Goal: Information Seeking & Learning: Learn about a topic

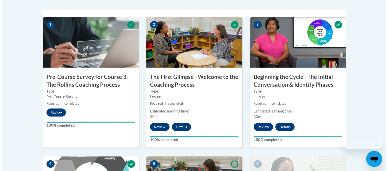
scroll to position [324, 0]
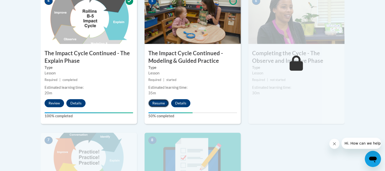
click at [154, 102] on button "Resume" at bounding box center [158, 103] width 20 height 8
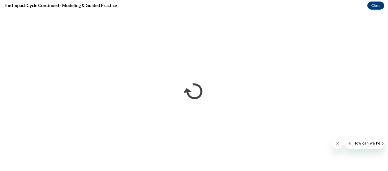
scroll to position [0, 0]
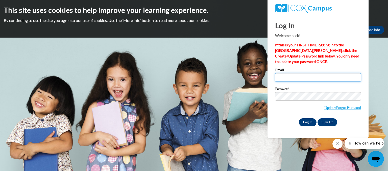
type input "rebbecamcluster@gmail.com"
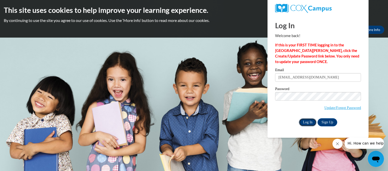
click at [302, 124] on input "Log In" at bounding box center [308, 123] width 18 height 8
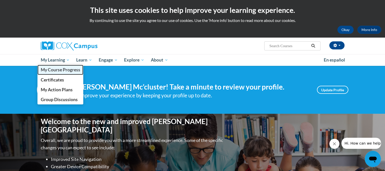
click at [55, 71] on span "My Course Progress" at bounding box center [59, 69] width 39 height 5
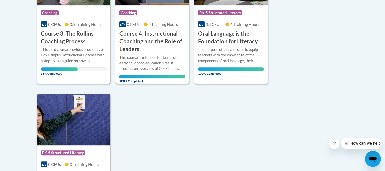
scroll to position [172, 0]
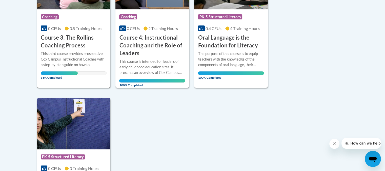
click at [64, 18] on div "Course Category: Coaching" at bounding box center [74, 17] width 66 height 11
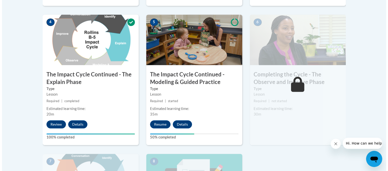
scroll to position [324, 0]
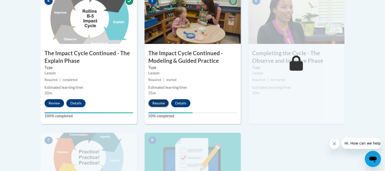
click at [158, 103] on button "Resume" at bounding box center [158, 103] width 20 height 8
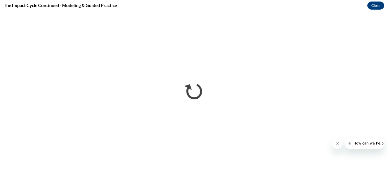
scroll to position [0, 0]
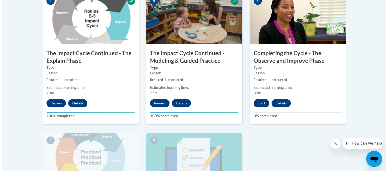
scroll to position [334, 0]
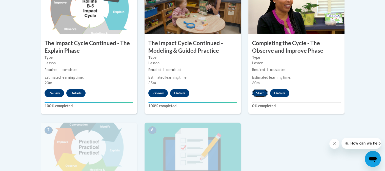
click at [254, 94] on button "Start" at bounding box center [260, 93] width 16 height 8
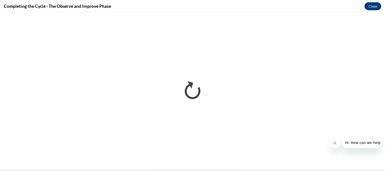
scroll to position [0, 0]
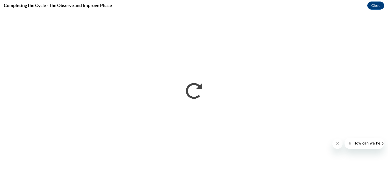
click at [337, 143] on icon "Close message from company" at bounding box center [338, 144] width 4 height 4
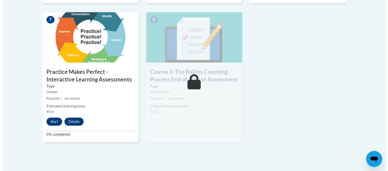
scroll to position [445, 0]
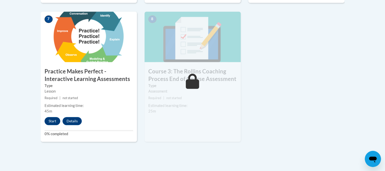
click at [87, 89] on div "Lesson" at bounding box center [89, 92] width 89 height 6
click at [91, 96] on small "Required | not started" at bounding box center [89, 99] width 96 height 6
click at [51, 123] on button "Start" at bounding box center [53, 121] width 16 height 8
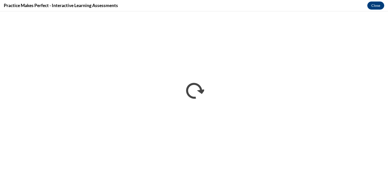
scroll to position [0, 0]
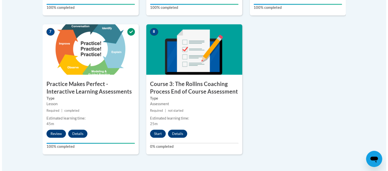
scroll to position [442, 0]
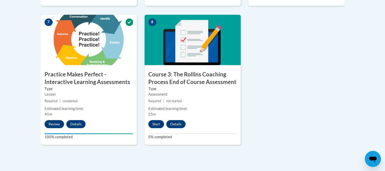
click at [187, 69] on div "8 Course 3: The [PERSON_NAME] Coaching Process End of Course Assessment Type As…" at bounding box center [192, 80] width 96 height 131
click at [158, 125] on button "Start" at bounding box center [156, 124] width 16 height 8
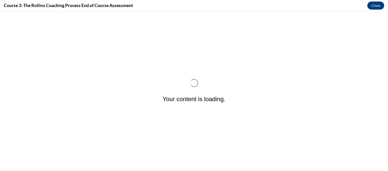
scroll to position [0, 0]
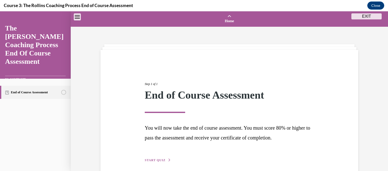
scroll to position [16, 0]
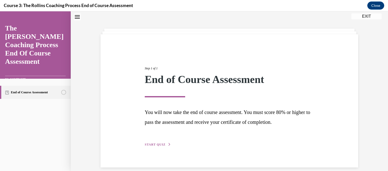
click at [146, 142] on div "Step 1 of 1 End of Course Assessment You will now take the end of course assess…" at bounding box center [229, 101] width 177 height 93
click at [147, 143] on span "START QUIZ" at bounding box center [155, 145] width 21 height 4
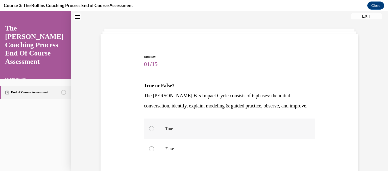
click at [161, 122] on label "True" at bounding box center [229, 129] width 171 height 20
click at [154, 126] on input "True" at bounding box center [151, 128] width 5 height 5
radio input "true"
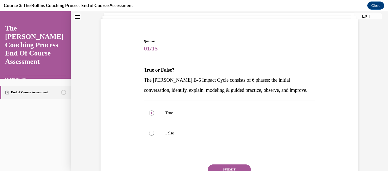
scroll to position [33, 0]
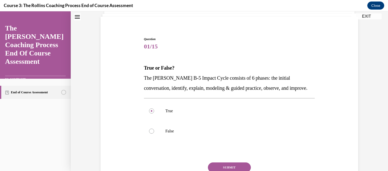
click at [231, 166] on button "SUBMIT" at bounding box center [229, 168] width 43 height 10
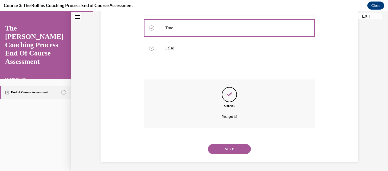
scroll to position [117, 0]
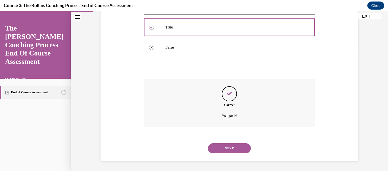
click at [233, 145] on button "NEXT" at bounding box center [229, 149] width 43 height 10
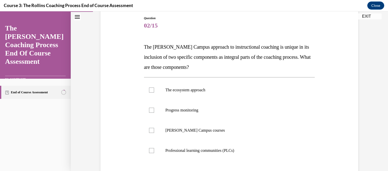
scroll to position [56, 0]
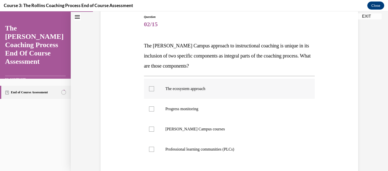
click at [170, 90] on p "The ecosystem approach" at bounding box center [234, 88] width 137 height 5
click at [154, 90] on input "The ecosystem approach" at bounding box center [151, 88] width 5 height 5
checkbox input "true"
click at [172, 127] on p "[PERSON_NAME] Campus courses" at bounding box center [234, 129] width 137 height 5
click at [154, 127] on input "[PERSON_NAME] Campus courses" at bounding box center [151, 129] width 5 height 5
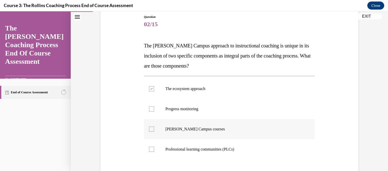
checkbox input "true"
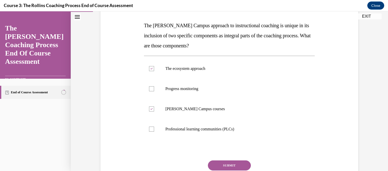
scroll to position [86, 0]
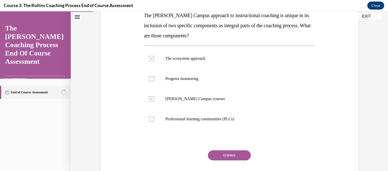
click at [211, 156] on button "SUBMIT" at bounding box center [229, 156] width 43 height 10
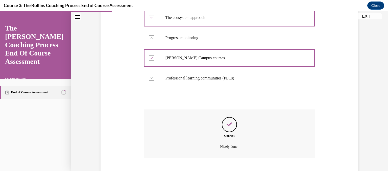
scroll to position [158, 0]
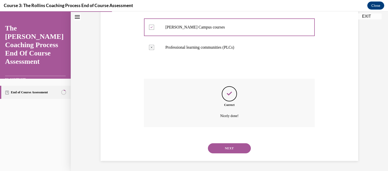
click at [221, 147] on button "NEXT" at bounding box center [229, 149] width 43 height 10
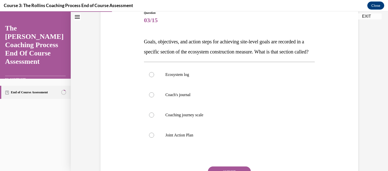
scroll to position [61, 0]
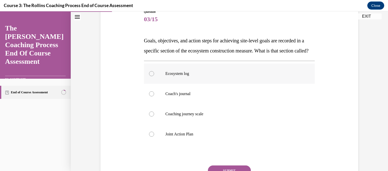
click at [312, 84] on label "Ecosystem log" at bounding box center [229, 74] width 171 height 20
click at [154, 76] on input "Ecosystem log" at bounding box center [151, 73] width 5 height 5
radio input "true"
click at [230, 117] on p "Coaching journey scale" at bounding box center [234, 114] width 137 height 5
click at [154, 117] on input "Coaching journey scale" at bounding box center [151, 114] width 5 height 5
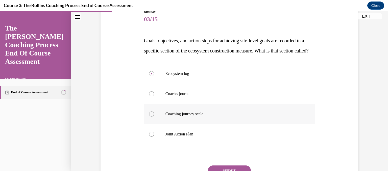
radio input "true"
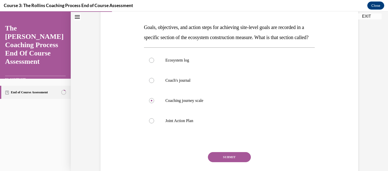
scroll to position [88, 0]
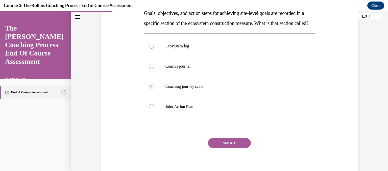
click at [232, 148] on button "SUBMIT" at bounding box center [229, 143] width 43 height 10
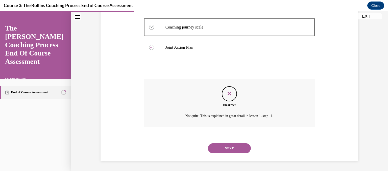
scroll to position [158, 0]
click at [227, 146] on button "NEXT" at bounding box center [229, 149] width 43 height 10
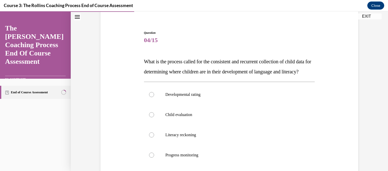
scroll to position [40, 0]
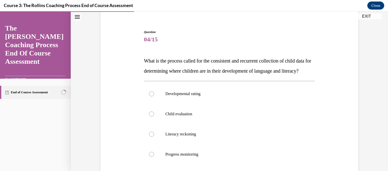
click at [227, 137] on p "Literacy reckoning" at bounding box center [234, 134] width 137 height 5
click at [154, 137] on input "Literacy reckoning" at bounding box center [151, 134] width 5 height 5
radio input "true"
click at [149, 152] on input "Progress monitoring" at bounding box center [151, 154] width 5 height 5
radio input "true"
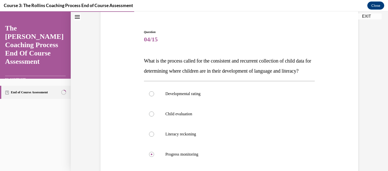
click at [182, 90] on div "Question 04/15 What is the process called for the consistent and recurrent coll…" at bounding box center [229, 129] width 171 height 198
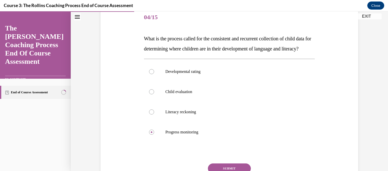
scroll to position [64, 0]
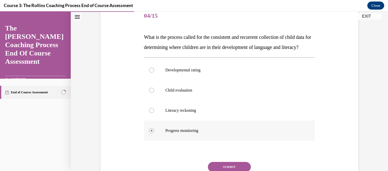
click at [226, 134] on p "Progress monitoring" at bounding box center [234, 130] width 137 height 5
click at [154, 134] on input "Progress monitoring" at bounding box center [151, 130] width 5 height 5
click at [226, 134] on p "Progress monitoring" at bounding box center [234, 130] width 137 height 5
click at [154, 134] on input "Progress monitoring" at bounding box center [151, 130] width 5 height 5
click at [216, 121] on label "Literacy reckoning" at bounding box center [229, 111] width 171 height 20
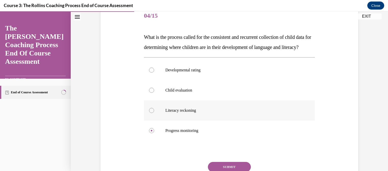
click at [154, 113] on input "Literacy reckoning" at bounding box center [151, 110] width 5 height 5
radio input "true"
click at [216, 121] on label "Literacy reckoning" at bounding box center [229, 111] width 171 height 20
click at [154, 113] on input "Literacy reckoning" at bounding box center [151, 110] width 5 height 5
click at [216, 121] on label "Literacy reckoning" at bounding box center [229, 111] width 171 height 20
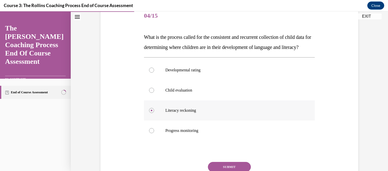
click at [154, 113] on input "Literacy reckoning" at bounding box center [151, 110] width 5 height 5
click at [252, 74] on label "Developmental rating" at bounding box center [229, 70] width 171 height 20
click at [154, 73] on input "Developmental rating" at bounding box center [151, 70] width 5 height 5
radio input "true"
click at [252, 74] on label "Developmental rating" at bounding box center [229, 70] width 171 height 20
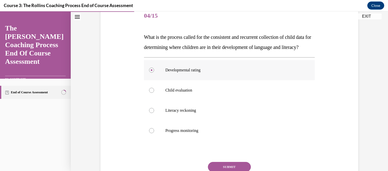
click at [154, 73] on input "Developmental rating" at bounding box center [151, 70] width 5 height 5
click at [211, 113] on p "Literacy reckoning" at bounding box center [234, 110] width 137 height 5
click at [154, 113] on input "Literacy reckoning" at bounding box center [151, 110] width 5 height 5
radio input "true"
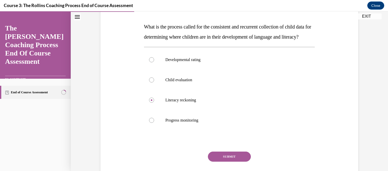
scroll to position [101, 0]
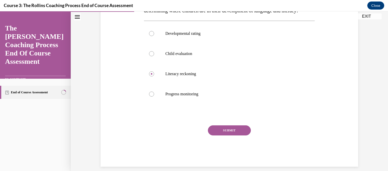
click at [237, 136] on button "SUBMIT" at bounding box center [229, 131] width 43 height 10
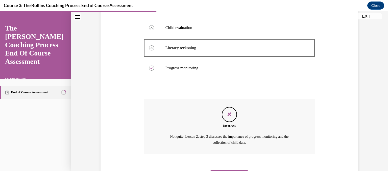
scroll to position [164, 0]
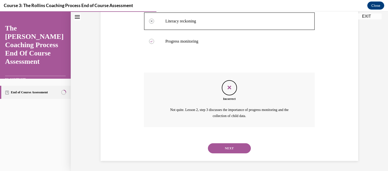
click at [223, 148] on button "NEXT" at bounding box center [229, 149] width 43 height 10
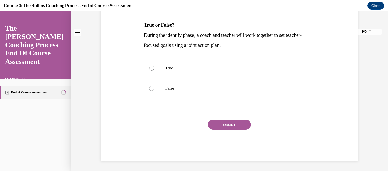
scroll to position [0, 0]
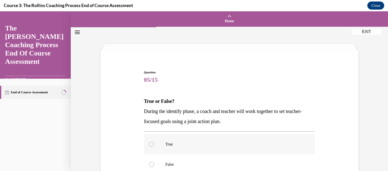
click at [166, 147] on p "True" at bounding box center [234, 144] width 137 height 5
click at [154, 147] on input "True" at bounding box center [151, 144] width 5 height 5
radio input "true"
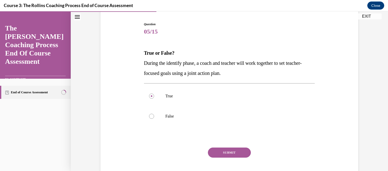
scroll to position [59, 0]
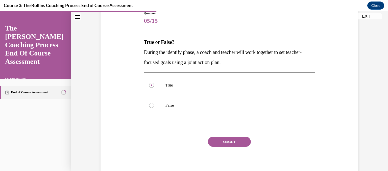
click at [241, 139] on button "SUBMIT" at bounding box center [229, 142] width 43 height 10
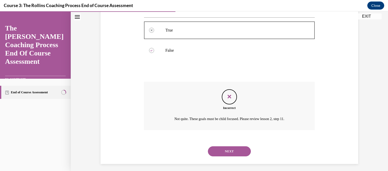
scroll to position [117, 0]
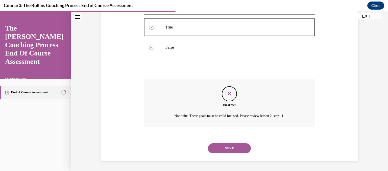
click at [239, 132] on div "Incorrect Not quite. These goals must be child focused. Please review lesson 2,…" at bounding box center [229, 107] width 171 height 56
click at [241, 133] on div "Incorrect Not quite. These goals must be child focused. Please review lesson 2,…" at bounding box center [229, 107] width 171 height 56
click at [234, 149] on button "NEXT" at bounding box center [229, 149] width 43 height 10
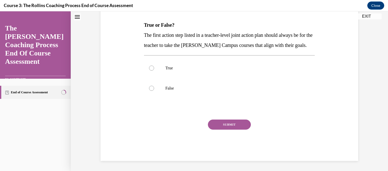
scroll to position [0, 0]
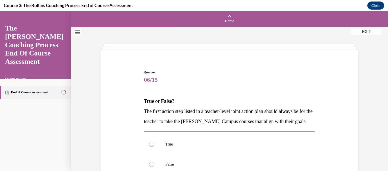
click at [333, 109] on div "Question 06/15 True or False? The first action step listed in a teacher-level j…" at bounding box center [229, 146] width 260 height 183
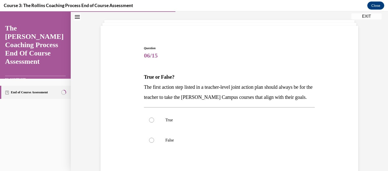
scroll to position [24, 0]
click at [192, 117] on label "True" at bounding box center [229, 120] width 171 height 20
click at [154, 118] on input "True" at bounding box center [151, 120] width 5 height 5
radio input "true"
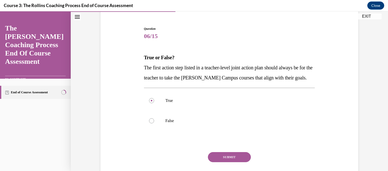
scroll to position [54, 0]
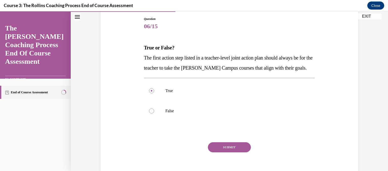
click at [224, 148] on button "SUBMIT" at bounding box center [229, 148] width 43 height 10
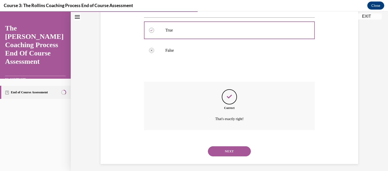
scroll to position [117, 0]
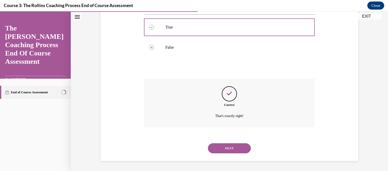
click at [225, 145] on button "NEXT" at bounding box center [229, 149] width 43 height 10
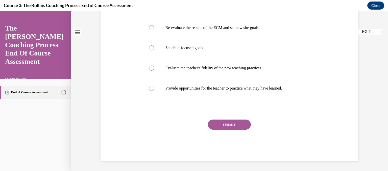
scroll to position [0, 0]
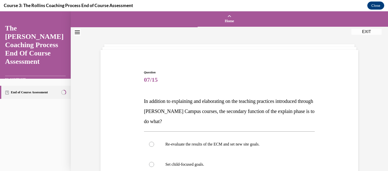
click at [225, 145] on p "Re-evaluate the results of the ECM and set new site goals." at bounding box center [234, 144] width 137 height 5
click at [154, 145] on input "Re-evaluate the results of the ECM and set new site goals." at bounding box center [151, 144] width 5 height 5
radio input "true"
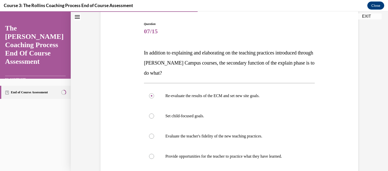
scroll to position [52, 0]
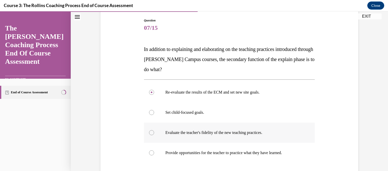
click at [268, 130] on label "Evaluate the teacher's fidelity of the new teaching practices." at bounding box center [229, 133] width 171 height 20
click at [154, 130] on input "Evaluate the teacher's fidelity of the new teaching practices." at bounding box center [151, 132] width 5 height 5
radio input "true"
click at [198, 155] on p "Provide opportunities for the teacher to practice what they have learned." at bounding box center [234, 153] width 137 height 5
click at [154, 155] on input "Provide opportunities for the teacher to practice what they have learned." at bounding box center [151, 153] width 5 height 5
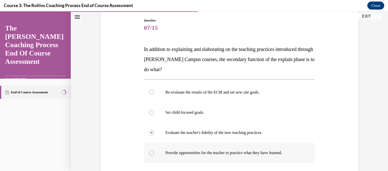
radio input "true"
click at [258, 95] on p "Re-evaluate the results of the ECM and set new site goals." at bounding box center [234, 92] width 137 height 5
click at [154, 95] on input "Re-evaluate the results of the ECM and set new site goals." at bounding box center [151, 92] width 5 height 5
radio input "true"
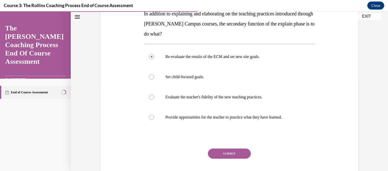
scroll to position [89, 0]
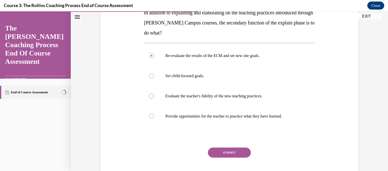
click at [219, 152] on button "SUBMIT" at bounding box center [229, 153] width 43 height 10
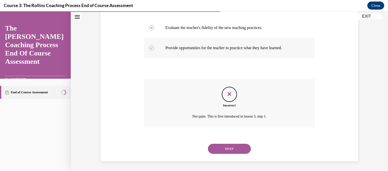
scroll to position [158, 0]
click at [225, 149] on button "NEXT" at bounding box center [229, 149] width 43 height 10
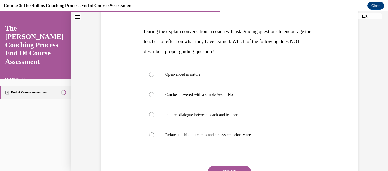
scroll to position [71, 0]
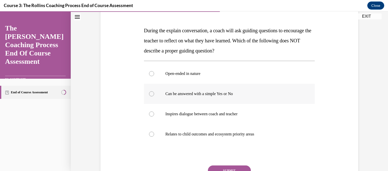
click at [223, 92] on p "Can be answered with a simple Yes or No" at bounding box center [234, 94] width 137 height 5
click at [154, 92] on input "Can be answered with a simple Yes or No" at bounding box center [151, 94] width 5 height 5
radio input "true"
drag, startPoint x: 384, startPoint y: 80, endPoint x: 386, endPoint y: 99, distance: 19.6
click at [384, 99] on div "Home Question 07/15 In addition to explaining and elaborating on the teaching p…" at bounding box center [230, 91] width 318 height 160
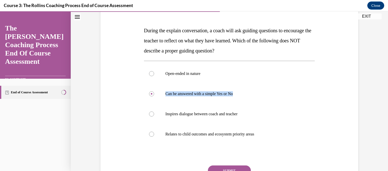
click at [335, 90] on div "Question 08/15 During the explain conversation, a coach will ask guiding questi…" at bounding box center [229, 95] width 260 height 223
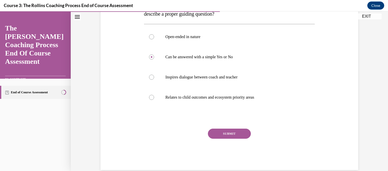
scroll to position [108, 0]
click at [237, 132] on button "SUBMIT" at bounding box center [229, 133] width 43 height 10
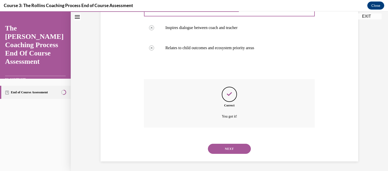
scroll to position [158, 0]
click at [233, 146] on button "NEXT" at bounding box center [229, 149] width 43 height 10
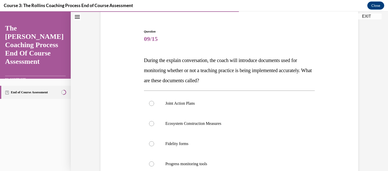
scroll to position [47, 0]
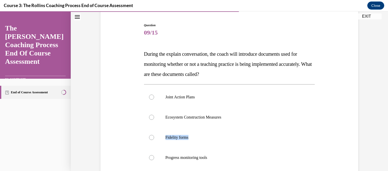
drag, startPoint x: 388, startPoint y: 101, endPoint x: 386, endPoint y: 118, distance: 16.3
click at [384, 118] on div "Home Question 08/15 During the explain conversation, a coach will ask guiding q…" at bounding box center [230, 91] width 318 height 160
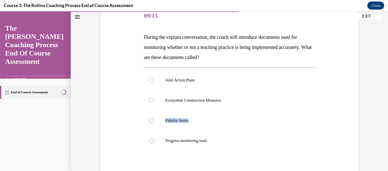
scroll to position [71, 0]
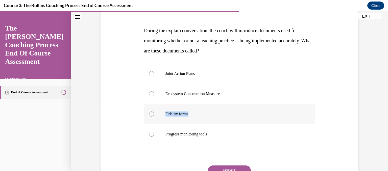
click at [311, 121] on label "Fidelity forms" at bounding box center [229, 114] width 171 height 20
click at [154, 117] on input "Fidelity forms" at bounding box center [151, 114] width 5 height 5
radio input "true"
click at [235, 167] on button "SUBMIT" at bounding box center [229, 171] width 43 height 10
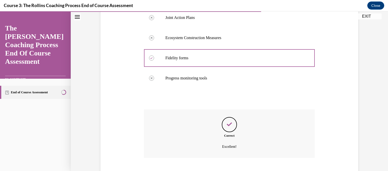
scroll to position [158, 0]
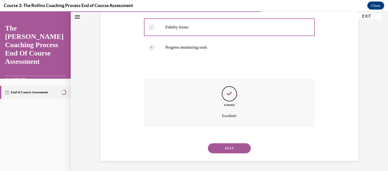
click at [232, 145] on button "NEXT" at bounding box center [229, 149] width 43 height 10
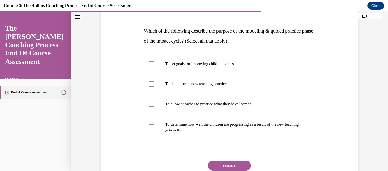
scroll to position [72, 0]
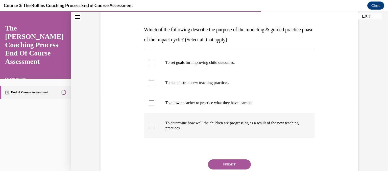
click at [260, 118] on label "To determine how well the children are progressing as a result of the new teach…" at bounding box center [229, 125] width 171 height 25
click at [154, 123] on input "To determine how well the children are progressing as a result of the new teach…" at bounding box center [151, 125] width 5 height 5
checkbox input "true"
click at [177, 64] on p "To set goals for improving child outcomes." at bounding box center [234, 62] width 137 height 5
click at [154, 64] on input "To set goals for improving child outcomes." at bounding box center [151, 62] width 5 height 5
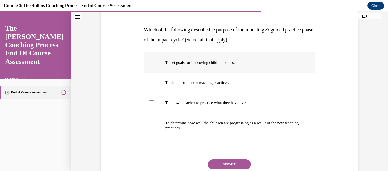
checkbox input "true"
click at [176, 82] on p "To demonstrate new teaching practices." at bounding box center [234, 82] width 137 height 5
click at [154, 82] on input "To demonstrate new teaching practices." at bounding box center [151, 82] width 5 height 5
checkbox input "true"
click at [180, 99] on label "To allow a teacher to practice what they have learned." at bounding box center [229, 103] width 171 height 20
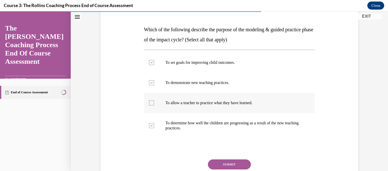
click at [154, 101] on input "To allow a teacher to practice what they have learned." at bounding box center [151, 103] width 5 height 5
checkbox input "true"
click at [226, 166] on button "SUBMIT" at bounding box center [229, 165] width 43 height 10
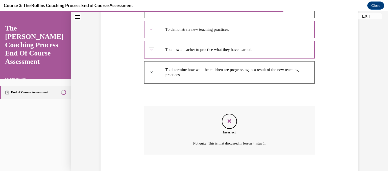
scroll to position [153, 0]
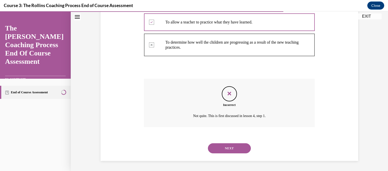
click at [241, 146] on button "NEXT" at bounding box center [229, 149] width 43 height 10
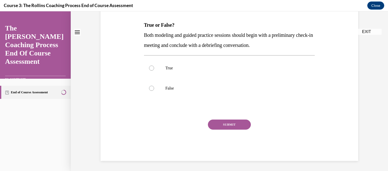
scroll to position [0, 0]
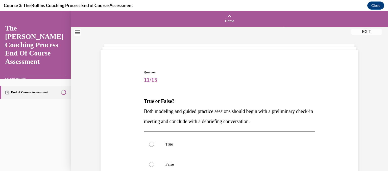
click at [241, 146] on p "True" at bounding box center [234, 144] width 137 height 5
click at [154, 146] on input "True" at bounding box center [151, 144] width 5 height 5
radio input "true"
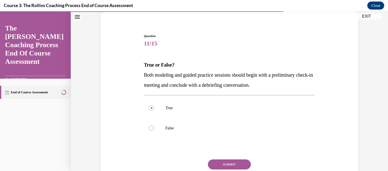
scroll to position [38, 0]
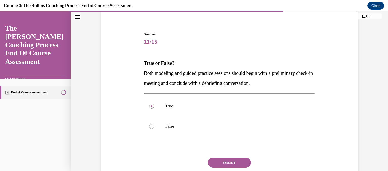
click at [227, 159] on button "SUBMIT" at bounding box center [229, 163] width 43 height 10
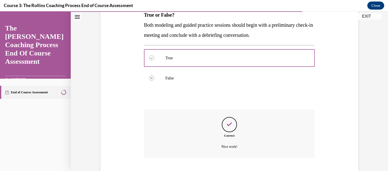
scroll to position [117, 0]
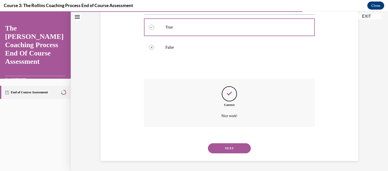
click at [229, 150] on button "NEXT" at bounding box center [229, 149] width 43 height 10
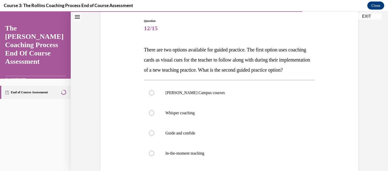
scroll to position [54, 0]
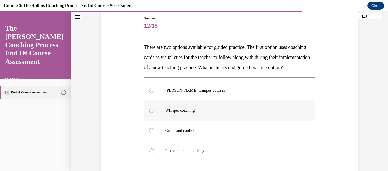
click at [183, 116] on label "Whisper coaching" at bounding box center [229, 111] width 171 height 20
click at [154, 113] on input "Whisper coaching" at bounding box center [151, 110] width 5 height 5
radio input "true"
click at [180, 101] on label "[PERSON_NAME] Campus courses" at bounding box center [229, 90] width 171 height 20
click at [154, 93] on input "[PERSON_NAME] Campus courses" at bounding box center [151, 90] width 5 height 5
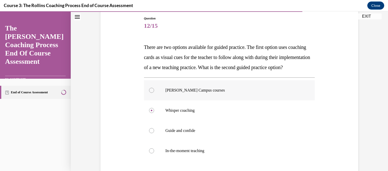
radio input "true"
click at [178, 118] on label "Whisper coaching" at bounding box center [229, 111] width 171 height 20
click at [154, 113] on input "Whisper coaching" at bounding box center [151, 110] width 5 height 5
radio input "true"
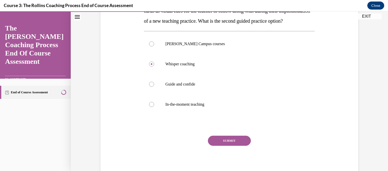
scroll to position [104, 0]
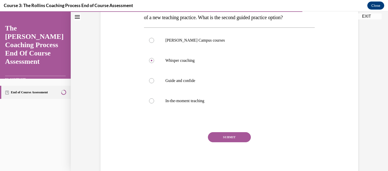
click at [221, 153] on div "SUBMIT" at bounding box center [229, 144] width 171 height 25
click at [224, 143] on button "SUBMIT" at bounding box center [229, 137] width 43 height 10
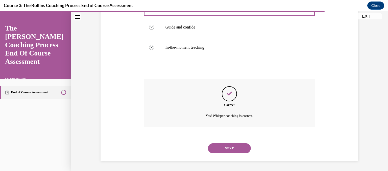
scroll to position [168, 0]
click at [224, 149] on button "NEXT" at bounding box center [229, 149] width 43 height 10
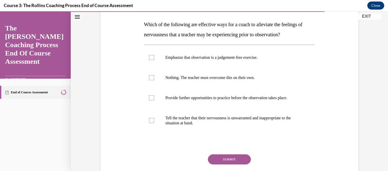
scroll to position [76, 0]
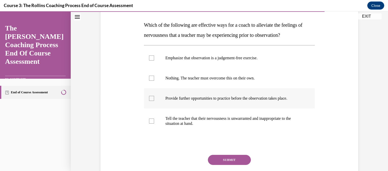
click at [226, 97] on p "Provide further opportunities to practice before the observation takes place." at bounding box center [234, 98] width 137 height 5
click at [154, 97] on input "Provide further opportunities to practice before the observation takes place." at bounding box center [151, 98] width 5 height 5
checkbox input "true"
click at [241, 158] on button "SUBMIT" at bounding box center [229, 160] width 43 height 10
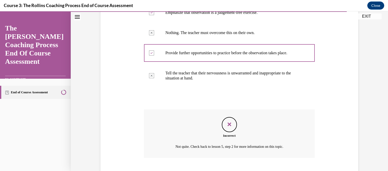
scroll to position [153, 0]
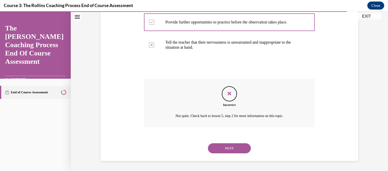
click at [239, 154] on div "NEXT" at bounding box center [229, 149] width 171 height 20
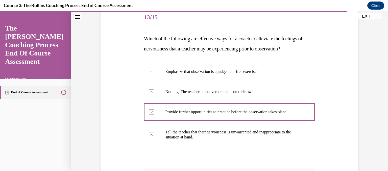
scroll to position [62, 0]
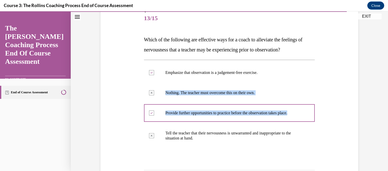
drag, startPoint x: 383, startPoint y: 79, endPoint x: 383, endPoint y: 116, distance: 37.4
click at [383, 116] on div "Question 13/15 Which of the following are effective ways for a coach to allevia…" at bounding box center [230, 114] width 318 height 297
click at [354, 79] on div "Question 13/15 Which of the following are effective ways for a coach to allevia…" at bounding box center [229, 122] width 260 height 259
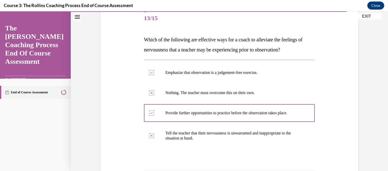
click at [383, 61] on div "Question 13/15 Which of the following are effective ways for a coach to allevia…" at bounding box center [230, 114] width 318 height 297
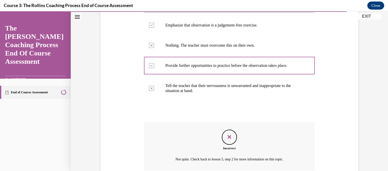
scroll to position [153, 0]
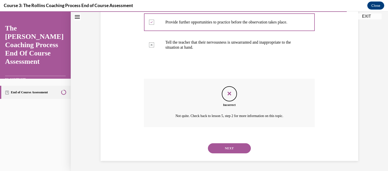
click at [232, 149] on button "NEXT" at bounding box center [229, 149] width 43 height 10
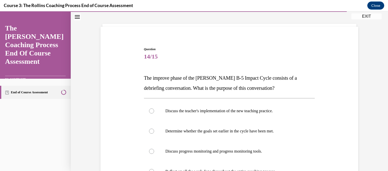
scroll to position [26, 0]
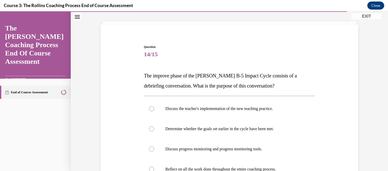
click at [382, 96] on div "Question 14/15 The improve phase of the [PERSON_NAME] B-5 Impact Cycle consists…" at bounding box center [230, 137] width 318 height 271
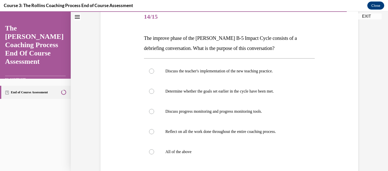
scroll to position [64, 0]
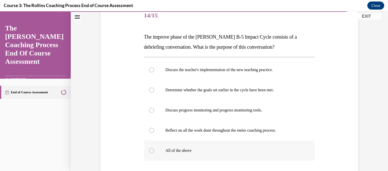
click at [251, 157] on label "All of the above" at bounding box center [229, 151] width 171 height 20
click at [154, 153] on input "All of the above" at bounding box center [151, 150] width 5 height 5
radio input "true"
click at [225, 122] on label "Reflect on all the work done throughout the entire coaching process." at bounding box center [229, 131] width 171 height 20
click at [154, 128] on input "Reflect on all the work done throughout the entire coaching process." at bounding box center [151, 130] width 5 height 5
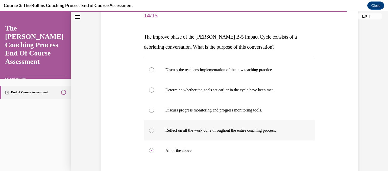
radio input "true"
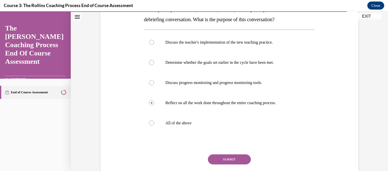
scroll to position [101, 0]
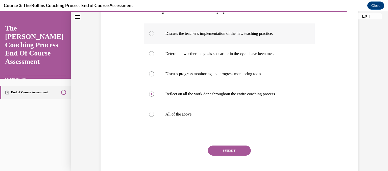
click at [195, 27] on label "Discuss the teacher's implementation of the new teaching practice." at bounding box center [229, 34] width 171 height 20
click at [154, 31] on input "Discuss the teacher's implementation of the new teaching practice." at bounding box center [151, 33] width 5 height 5
radio input "true"
click at [216, 97] on label "Reflect on all the work done throughout the entire coaching process." at bounding box center [229, 94] width 171 height 20
click at [154, 97] on input "Reflect on all the work done throughout the entire coaching process." at bounding box center [151, 94] width 5 height 5
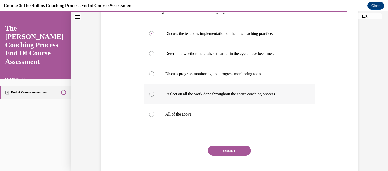
radio input "true"
click at [201, 41] on label "Discuss the teacher's implementation of the new teaching practice." at bounding box center [229, 34] width 171 height 20
click at [154, 36] on input "Discuss the teacher's implementation of the new teaching practice." at bounding box center [151, 33] width 5 height 5
radio input "true"
click at [198, 89] on label "Reflect on all the work done throughout the entire coaching process." at bounding box center [229, 94] width 171 height 20
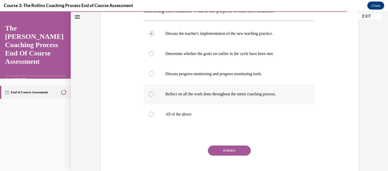
click at [154, 92] on input "Reflect on all the work done throughout the entire coaching process." at bounding box center [151, 94] width 5 height 5
radio input "true"
click at [179, 40] on label "Discuss the teacher's implementation of the new teaching practice." at bounding box center [229, 34] width 171 height 20
click at [154, 36] on input "Discuss the teacher's implementation of the new teaching practice." at bounding box center [151, 33] width 5 height 5
radio input "true"
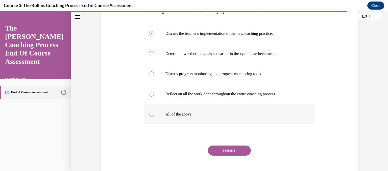
click at [227, 116] on p "All of the above" at bounding box center [234, 114] width 137 height 5
click at [154, 116] on input "All of the above" at bounding box center [151, 114] width 5 height 5
radio input "true"
click at [226, 154] on button "SUBMIT" at bounding box center [229, 151] width 43 height 10
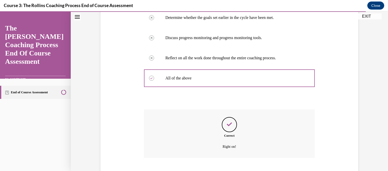
scroll to position [168, 0]
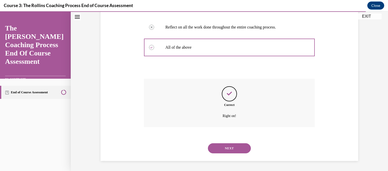
click at [226, 154] on div "NEXT" at bounding box center [229, 149] width 171 height 20
click at [219, 145] on button "NEXT" at bounding box center [229, 149] width 43 height 10
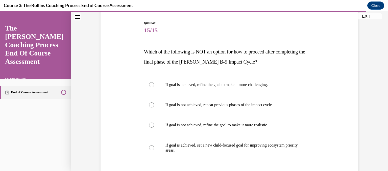
scroll to position [51, 0]
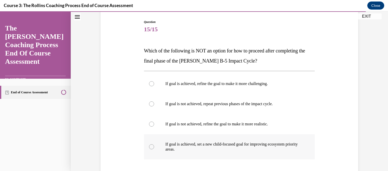
click at [240, 141] on label "If goal is achieved, set a new child-focused goal for improving ecosystem prior…" at bounding box center [229, 147] width 171 height 25
click at [154, 145] on input "If goal is achieved, set a new child-focused goal for improving ecosystem prior…" at bounding box center [151, 147] width 5 height 5
radio input "true"
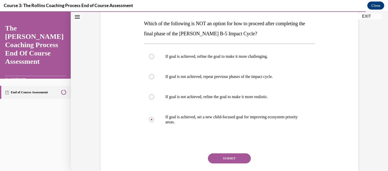
click at [228, 158] on button "SUBMIT" at bounding box center [229, 159] width 43 height 10
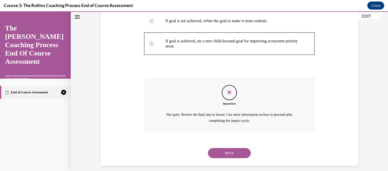
scroll to position [159, 0]
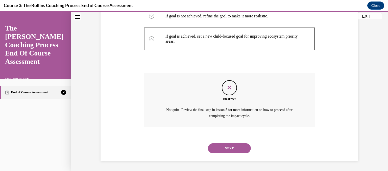
click at [227, 149] on button "NEXT" at bounding box center [229, 149] width 43 height 10
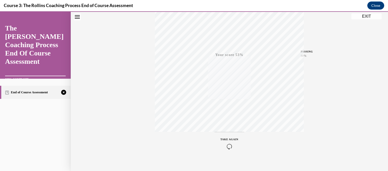
scroll to position [99, 0]
click at [228, 141] on icon "button" at bounding box center [230, 141] width 18 height 6
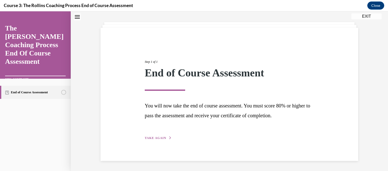
scroll to position [22, 0]
click at [162, 137] on span "TAKE AGAIN" at bounding box center [155, 139] width 21 height 4
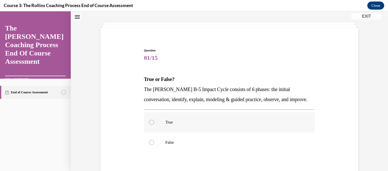
click at [284, 125] on p "True" at bounding box center [234, 122] width 137 height 5
click at [154, 125] on input "True" at bounding box center [151, 122] width 5 height 5
radio input "true"
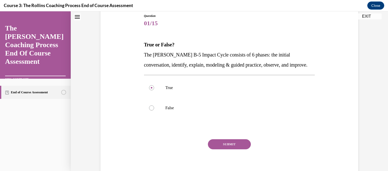
scroll to position [57, 0]
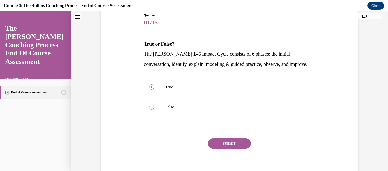
click at [243, 142] on button "SUBMIT" at bounding box center [229, 144] width 43 height 10
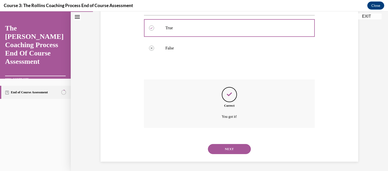
scroll to position [117, 0]
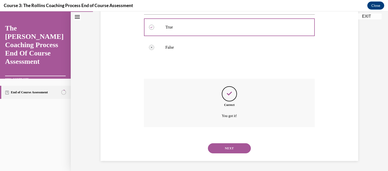
click at [243, 142] on div "NEXT" at bounding box center [229, 149] width 171 height 20
click at [240, 147] on button "NEXT" at bounding box center [229, 149] width 43 height 10
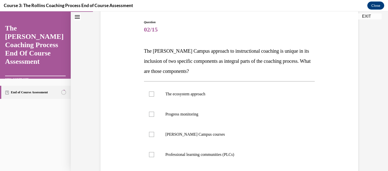
scroll to position [53, 0]
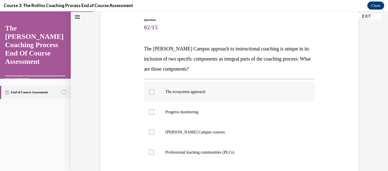
click at [249, 91] on p "The ecosystem approach" at bounding box center [234, 92] width 137 height 5
click at [154, 91] on input "The ecosystem approach" at bounding box center [151, 92] width 5 height 5
checkbox input "true"
click at [245, 108] on label "Progress monitoring" at bounding box center [229, 112] width 171 height 20
click at [154, 110] on input "Progress monitoring" at bounding box center [151, 112] width 5 height 5
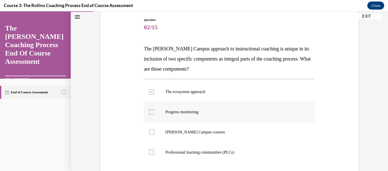
checkbox input "true"
click at [266, 60] on span "The [PERSON_NAME] Campus approach to instructional coaching is unique in its in…" at bounding box center [227, 59] width 167 height 26
click at [250, 131] on p "[PERSON_NAME] Campus courses" at bounding box center [234, 132] width 137 height 5
click at [154, 131] on input "[PERSON_NAME] Campus courses" at bounding box center [151, 132] width 5 height 5
click at [250, 131] on p "[PERSON_NAME] Campus courses" at bounding box center [234, 132] width 137 height 5
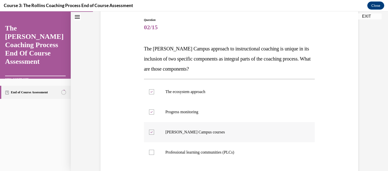
click at [154, 131] on input "[PERSON_NAME] Campus courses" at bounding box center [151, 132] width 5 height 5
checkbox input "false"
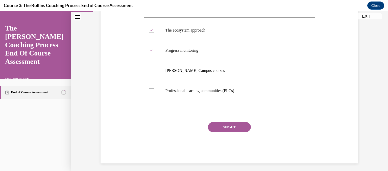
scroll to position [117, 0]
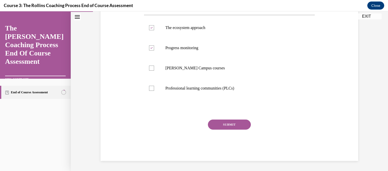
click at [242, 126] on button "SUBMIT" at bounding box center [229, 125] width 43 height 10
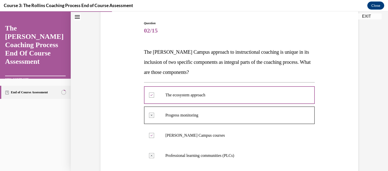
scroll to position [164, 0]
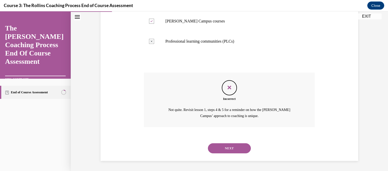
click at [221, 150] on button "NEXT" at bounding box center [229, 149] width 43 height 10
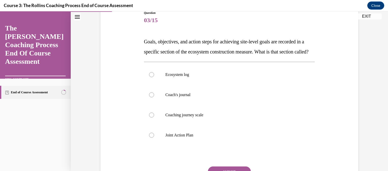
scroll to position [64, 0]
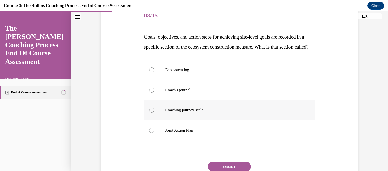
click at [190, 113] on p "Coaching journey scale" at bounding box center [234, 110] width 137 height 5
click at [154, 113] on input "Coaching journey scale" at bounding box center [151, 110] width 5 height 5
radio input "true"
click at [182, 73] on p "Ecosystem log" at bounding box center [234, 70] width 137 height 5
click at [154, 73] on input "Ecosystem log" at bounding box center [151, 70] width 5 height 5
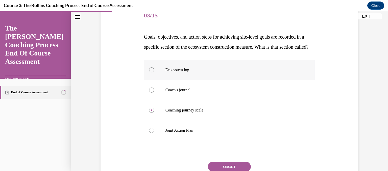
radio input "true"
click at [187, 113] on p "Coaching journey scale" at bounding box center [234, 110] width 137 height 5
click at [154, 113] on input "Coaching journey scale" at bounding box center [151, 110] width 5 height 5
radio input "true"
click at [180, 73] on p "Ecosystem log" at bounding box center [234, 70] width 137 height 5
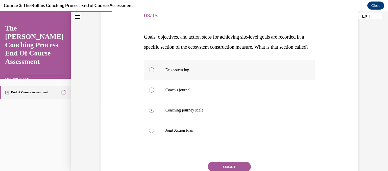
click at [154, 73] on input "Ecosystem log" at bounding box center [151, 70] width 5 height 5
radio input "true"
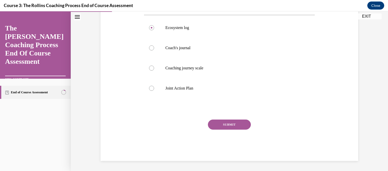
drag, startPoint x: 244, startPoint y: 129, endPoint x: 226, endPoint y: 128, distance: 18.2
click at [226, 128] on button "SUBMIT" at bounding box center [229, 125] width 43 height 10
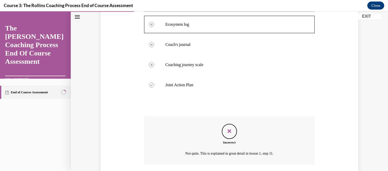
click at [226, 128] on div "Question 03/15 Goals, objectives, and action steps for achieving site-level goa…" at bounding box center [229, 79] width 171 height 239
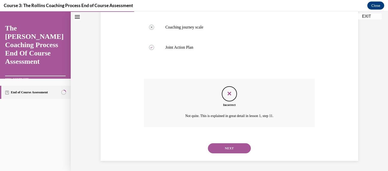
scroll to position [154, 0]
click at [236, 149] on button "NEXT" at bounding box center [229, 149] width 43 height 10
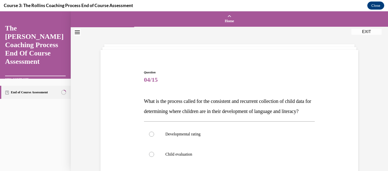
click at [236, 145] on label "Developmental rating" at bounding box center [229, 134] width 171 height 20
click at [154, 137] on input "Developmental rating" at bounding box center [151, 134] width 5 height 5
radio input "true"
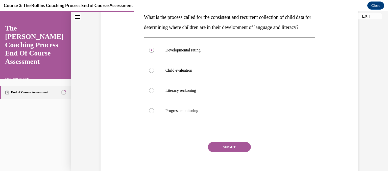
scroll to position [88, 0]
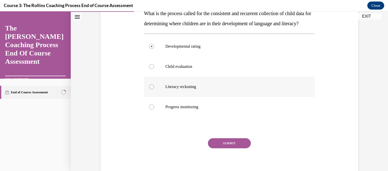
click at [229, 90] on p "Literacy reckoning" at bounding box center [234, 86] width 137 height 5
click at [154, 90] on input "Literacy reckoning" at bounding box center [151, 86] width 5 height 5
radio input "true"
click at [213, 77] on label "Child evaluation" at bounding box center [229, 67] width 171 height 20
click at [154, 69] on input "Child evaluation" at bounding box center [151, 66] width 5 height 5
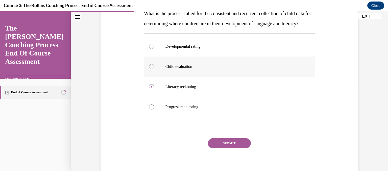
radio input "true"
click at [206, 90] on p "Literacy reckoning" at bounding box center [234, 86] width 137 height 5
click at [154, 90] on input "Literacy reckoning" at bounding box center [151, 86] width 5 height 5
radio input "true"
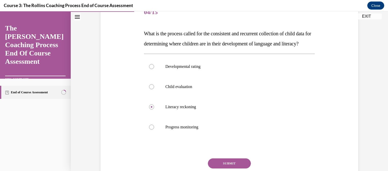
scroll to position [80, 0]
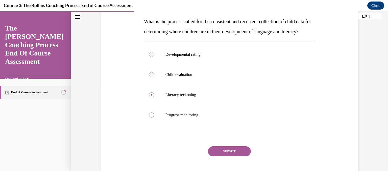
click at [379, 107] on div "Question 04/15 What is the process called for the consistent and recurrent coll…" at bounding box center [230, 72] width 318 height 251
click at [234, 157] on button "SUBMIT" at bounding box center [229, 152] width 43 height 10
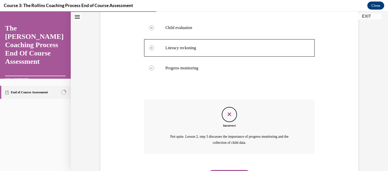
scroll to position [164, 0]
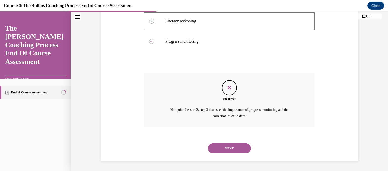
click at [233, 150] on button "NEXT" at bounding box center [229, 149] width 43 height 10
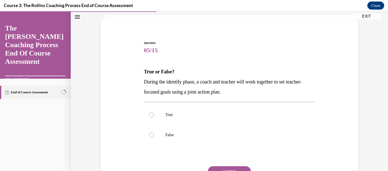
scroll to position [40, 0]
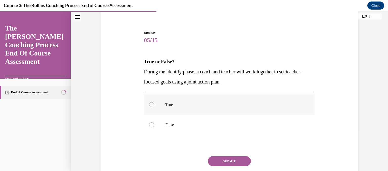
click at [186, 100] on label "True" at bounding box center [229, 105] width 171 height 20
click at [154, 102] on input "True" at bounding box center [151, 104] width 5 height 5
radio input "true"
click at [220, 163] on button "SUBMIT" at bounding box center [229, 162] width 43 height 10
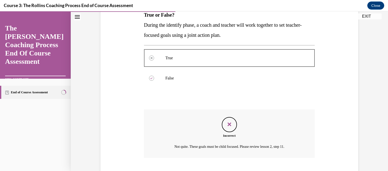
scroll to position [117, 0]
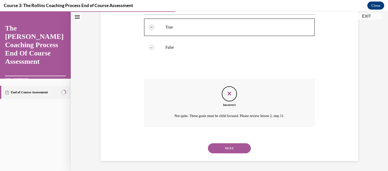
click at [229, 149] on button "NEXT" at bounding box center [229, 149] width 43 height 10
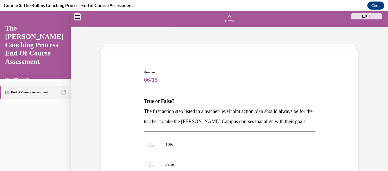
scroll to position [53, 0]
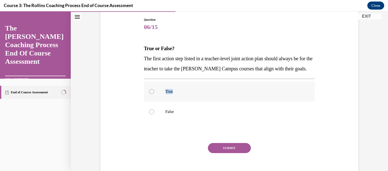
drag, startPoint x: 184, startPoint y: 93, endPoint x: 156, endPoint y: 90, distance: 28.5
click at [156, 90] on label "True" at bounding box center [229, 92] width 171 height 20
click at [154, 90] on input "True" at bounding box center [151, 91] width 5 height 5
radio input "true"
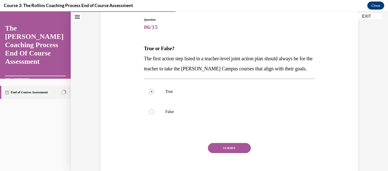
click at [214, 148] on button "SUBMIT" at bounding box center [229, 148] width 43 height 10
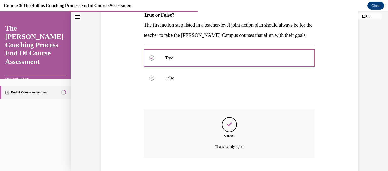
scroll to position [117, 0]
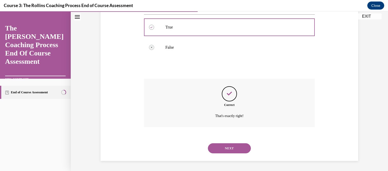
click at [218, 149] on button "NEXT" at bounding box center [229, 149] width 43 height 10
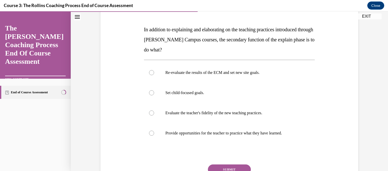
scroll to position [83, 0]
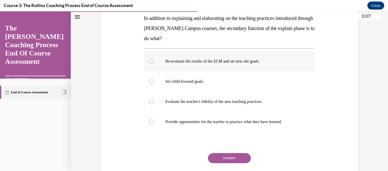
click at [257, 57] on label "Re-evaluate the results of the ECM and set new site goals." at bounding box center [229, 61] width 171 height 20
click at [154, 59] on input "Re-evaluate the results of the ECM and set new site goals." at bounding box center [151, 61] width 5 height 5
radio input "true"
click at [237, 154] on button "SUBMIT" at bounding box center [229, 158] width 43 height 10
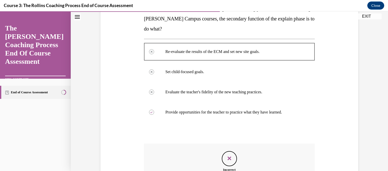
scroll to position [158, 0]
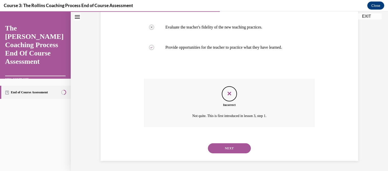
click at [244, 149] on button "NEXT" at bounding box center [229, 149] width 43 height 10
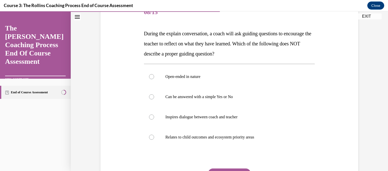
scroll to position [67, 0]
click at [378, 120] on div "Question 08/15 During the explain conversation, a coach will ask guiding questi…" at bounding box center [230, 90] width 318 height 261
click at [224, 115] on label "Inspires dialogue between coach and teacher" at bounding box center [229, 118] width 171 height 20
click at [154, 115] on input "Inspires dialogue between coach and teacher" at bounding box center [151, 117] width 5 height 5
radio input "true"
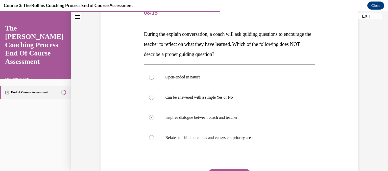
click at [384, 104] on div "Question 08/15 During the explain conversation, a coach will ask guiding questi…" at bounding box center [230, 90] width 318 height 261
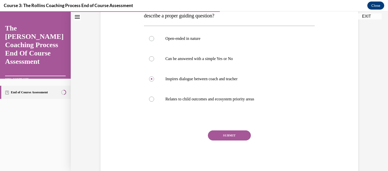
scroll to position [108, 0]
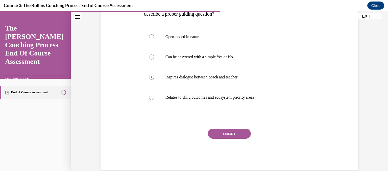
click at [227, 135] on button "SUBMIT" at bounding box center [229, 134] width 43 height 10
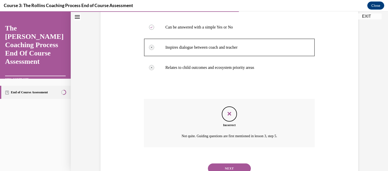
scroll to position [158, 0]
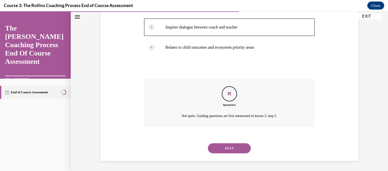
click at [229, 145] on button "NEXT" at bounding box center [229, 149] width 43 height 10
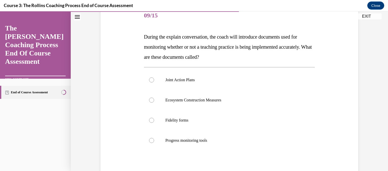
scroll to position [81, 0]
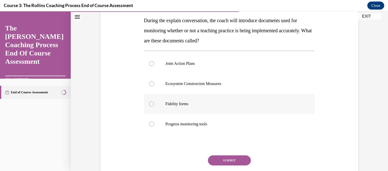
click at [192, 98] on label "Fidelity forms" at bounding box center [229, 104] width 171 height 20
click at [154, 102] on input "Fidelity forms" at bounding box center [151, 104] width 5 height 5
radio input "true"
click at [217, 157] on button "SUBMIT" at bounding box center [229, 161] width 43 height 10
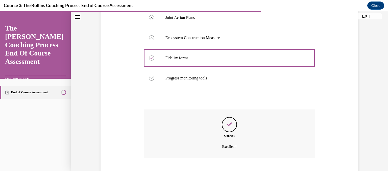
scroll to position [158, 0]
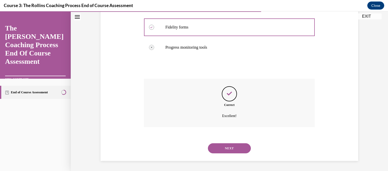
click at [226, 150] on button "NEXT" at bounding box center [229, 149] width 43 height 10
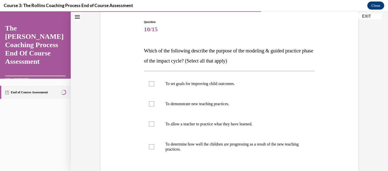
scroll to position [61, 0]
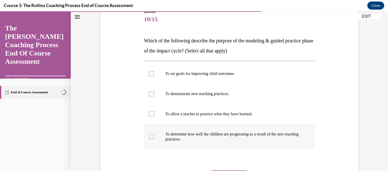
click at [227, 138] on p "To determine how well the children are progressing as a result of the new teach…" at bounding box center [234, 137] width 137 height 10
click at [154, 138] on input "To determine how well the children are progressing as a result of the new teach…" at bounding box center [151, 137] width 5 height 5
click at [227, 138] on p "To determine how well the children are progressing as a result of the new teach…" at bounding box center [234, 137] width 137 height 10
click at [154, 138] on input "To determine how well the children are progressing as a result of the new teach…" at bounding box center [151, 137] width 5 height 5
checkbox input "false"
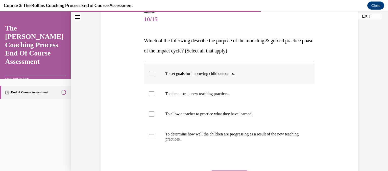
click at [200, 78] on label "To set goals for improving child outcomes." at bounding box center [229, 74] width 171 height 20
click at [154, 76] on input "To set goals for improving child outcomes." at bounding box center [151, 73] width 5 height 5
checkbox input "true"
click at [201, 91] on label "To demonstrate new teaching practices." at bounding box center [229, 94] width 171 height 20
click at [154, 92] on input "To demonstrate new teaching practices." at bounding box center [151, 94] width 5 height 5
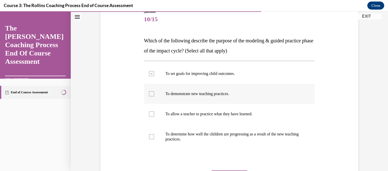
checkbox input "true"
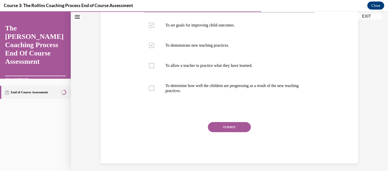
scroll to position [112, 0]
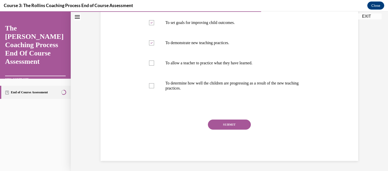
click at [241, 123] on button "SUBMIT" at bounding box center [229, 125] width 43 height 10
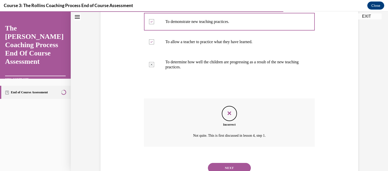
scroll to position [135, 0]
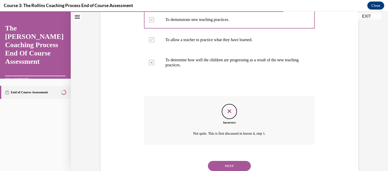
click at [235, 163] on button "NEXT" at bounding box center [229, 166] width 43 height 10
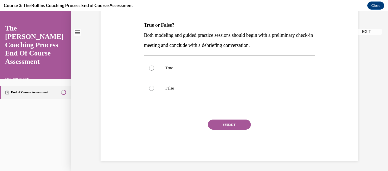
scroll to position [0, 0]
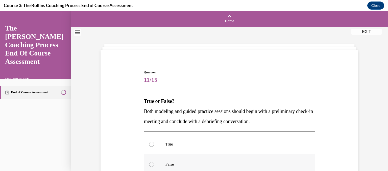
click at [182, 161] on label "False" at bounding box center [229, 165] width 171 height 20
click at [154, 162] on input "False" at bounding box center [151, 164] width 5 height 5
radio input "true"
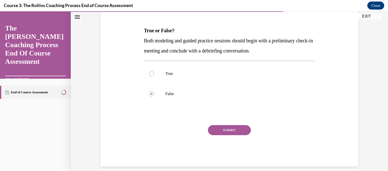
scroll to position [71, 0]
click at [173, 75] on p "True" at bounding box center [234, 73] width 137 height 5
click at [154, 75] on input "True" at bounding box center [151, 73] width 5 height 5
radio input "true"
click at [222, 130] on button "SUBMIT" at bounding box center [229, 130] width 43 height 10
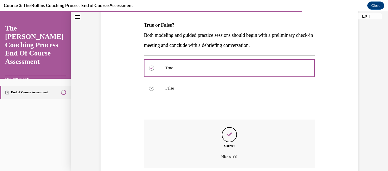
scroll to position [117, 0]
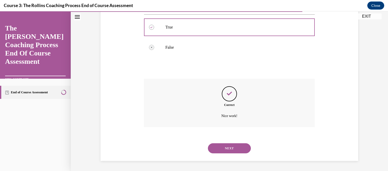
click at [224, 149] on button "NEXT" at bounding box center [229, 149] width 43 height 10
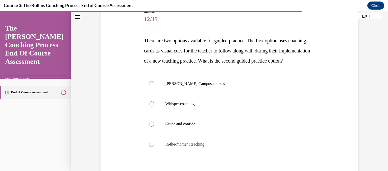
scroll to position [71, 0]
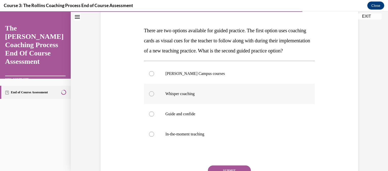
click at [197, 97] on p "Whisper coaching" at bounding box center [234, 94] width 137 height 5
click at [154, 97] on input "Whisper coaching" at bounding box center [151, 94] width 5 height 5
radio input "true"
click at [149, 112] on input "Guide and confide" at bounding box center [151, 114] width 5 height 5
radio input "true"
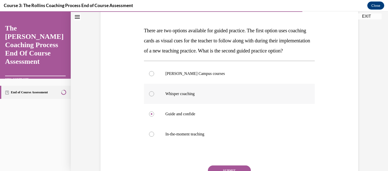
click at [149, 132] on input "In-the-moment teaching" at bounding box center [151, 134] width 5 height 5
radio input "true"
click at [149, 112] on input "Guide and confide" at bounding box center [151, 114] width 5 height 5
radio input "true"
click at [149, 92] on input "Whisper coaching" at bounding box center [151, 94] width 5 height 5
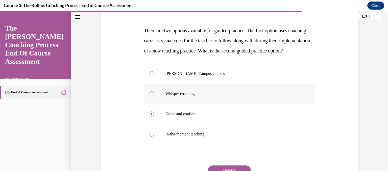
radio input "true"
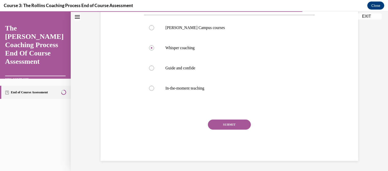
scroll to position [127, 0]
click at [217, 126] on button "SUBMIT" at bounding box center [229, 125] width 43 height 10
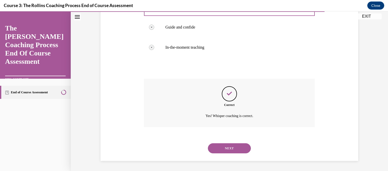
scroll to position [168, 0]
click at [239, 149] on button "NEXT" at bounding box center [229, 149] width 43 height 10
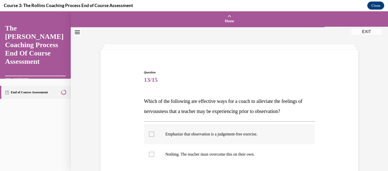
click at [231, 140] on label "Emphasize that observation is a judgement-free exercise." at bounding box center [229, 134] width 171 height 20
click at [154, 137] on input "Emphasize that observation is a judgement-free exercise." at bounding box center [151, 134] width 5 height 5
checkbox input "true"
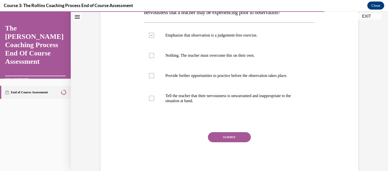
scroll to position [101, 0]
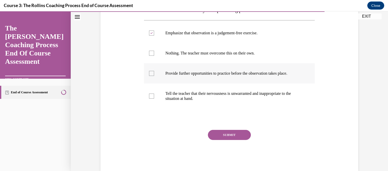
click at [247, 73] on p "Provide further opportunities to practice before the observation takes place." at bounding box center [234, 73] width 137 height 5
click at [154, 73] on input "Provide further opportunities to practice before the observation takes place." at bounding box center [151, 73] width 5 height 5
checkbox input "true"
click at [225, 140] on button "SUBMIT" at bounding box center [229, 135] width 43 height 10
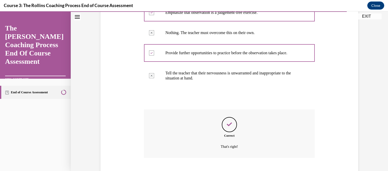
scroll to position [153, 0]
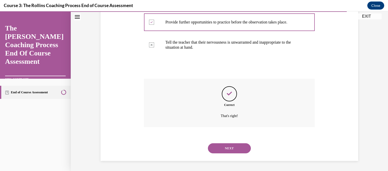
click at [225, 140] on div "NEXT" at bounding box center [229, 149] width 171 height 20
click at [230, 148] on button "NEXT" at bounding box center [229, 149] width 43 height 10
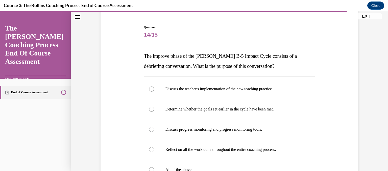
scroll to position [46, 0]
click at [379, 66] on div "Question 14/15 The improve phase of the [PERSON_NAME] B-5 Impact Cycle consists…" at bounding box center [230, 116] width 318 height 271
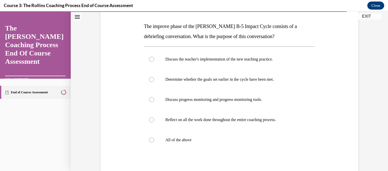
scroll to position [76, 0]
click at [206, 132] on label "All of the above" at bounding box center [229, 139] width 171 height 20
click at [154, 137] on input "All of the above" at bounding box center [151, 139] width 5 height 5
radio input "true"
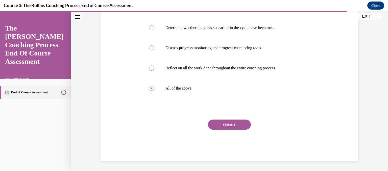
click at [246, 121] on button "SUBMIT" at bounding box center [229, 125] width 43 height 10
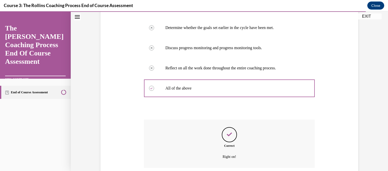
scroll to position [168, 0]
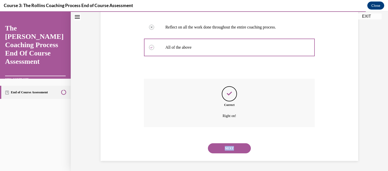
click at [236, 145] on div "NEXT" at bounding box center [229, 149] width 171 height 20
click at [236, 145] on button "NEXT" at bounding box center [229, 149] width 43 height 10
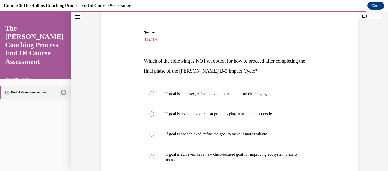
scroll to position [51, 0]
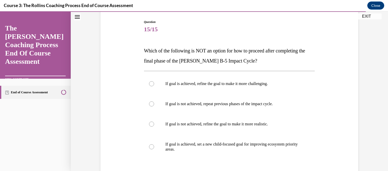
click at [236, 145] on p "If goal is achieved, set a new child-focused goal for improving ecosystem prior…" at bounding box center [234, 147] width 137 height 10
click at [154, 145] on input "If goal is achieved, set a new child-focused goal for improving ecosystem prior…" at bounding box center [151, 147] width 5 height 5
radio input "true"
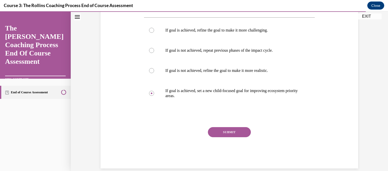
scroll to position [110, 0]
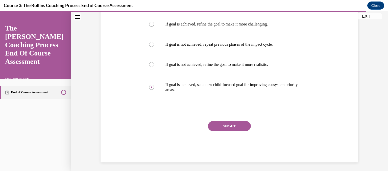
click at [227, 124] on button "SUBMIT" at bounding box center [229, 126] width 43 height 10
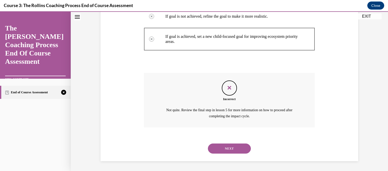
scroll to position [159, 0]
drag, startPoint x: 227, startPoint y: 124, endPoint x: 387, endPoint y: 121, distance: 160.3
click at [384, 121] on div "Home Question 14/15 The improve phase of the [PERSON_NAME] B-5 Impact Cycle con…" at bounding box center [230, 91] width 318 height 160
click at [238, 151] on button "NEXT" at bounding box center [229, 149] width 43 height 10
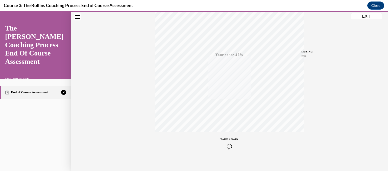
scroll to position [99, 0]
click at [226, 138] on icon "button" at bounding box center [230, 141] width 18 height 6
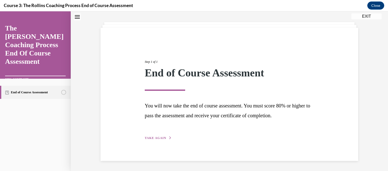
scroll to position [22, 0]
click at [162, 139] on span "TAKE AGAIN" at bounding box center [155, 139] width 21 height 4
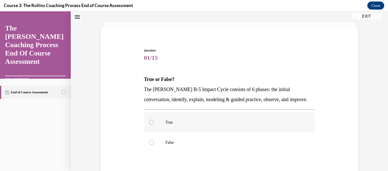
click at [167, 117] on label "True" at bounding box center [229, 123] width 171 height 20
click at [154, 120] on input "True" at bounding box center [151, 122] width 5 height 5
radio input "true"
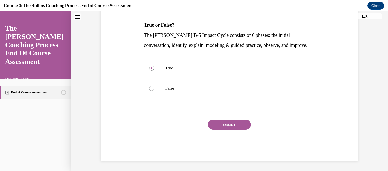
click at [224, 124] on button "SUBMIT" at bounding box center [229, 125] width 43 height 10
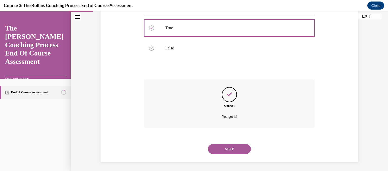
scroll to position [117, 0]
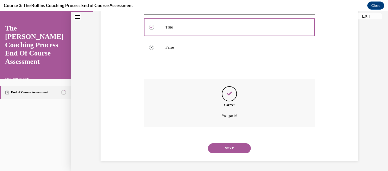
click at [223, 144] on button "NEXT" at bounding box center [229, 149] width 43 height 10
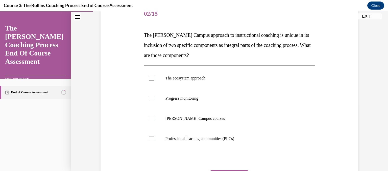
scroll to position [67, 0]
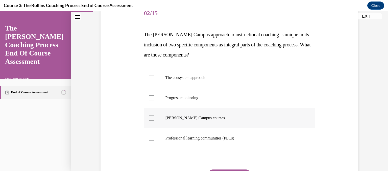
click at [191, 116] on p "[PERSON_NAME] Campus courses" at bounding box center [234, 118] width 137 height 5
click at [154, 116] on input "[PERSON_NAME] Campus courses" at bounding box center [151, 118] width 5 height 5
checkbox input "true"
click at [232, 68] on label "The ecosystem approach" at bounding box center [229, 78] width 171 height 20
click at [154, 75] on input "The ecosystem approach" at bounding box center [151, 77] width 5 height 5
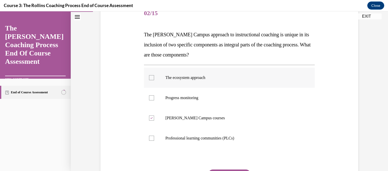
checkbox input "true"
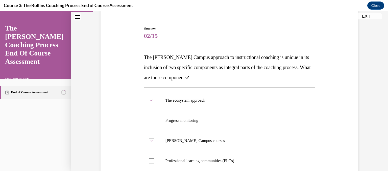
scroll to position [46, 0]
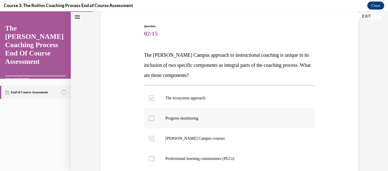
click at [180, 120] on p "Progress monitoring" at bounding box center [234, 118] width 137 height 5
click at [154, 120] on input "Progress monitoring" at bounding box center [151, 118] width 5 height 5
checkbox input "true"
click at [242, 145] on label "[PERSON_NAME] Campus courses" at bounding box center [229, 139] width 171 height 20
click at [154, 141] on input "[PERSON_NAME] Campus courses" at bounding box center [151, 138] width 5 height 5
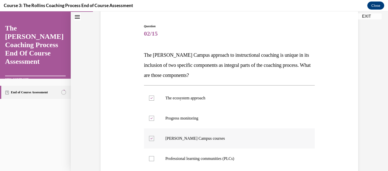
checkbox input "false"
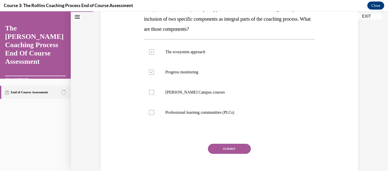
click at [229, 147] on button "SUBMIT" at bounding box center [229, 149] width 43 height 10
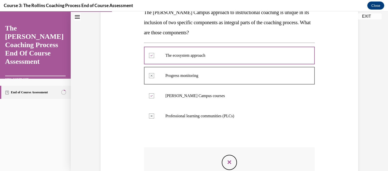
scroll to position [164, 0]
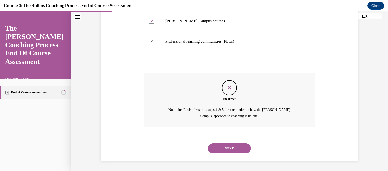
click at [223, 150] on button "NEXT" at bounding box center [229, 149] width 43 height 10
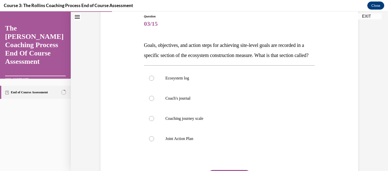
scroll to position [57, 0]
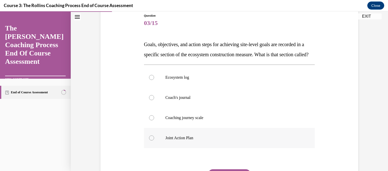
click at [209, 141] on p "Joint Action Plan" at bounding box center [234, 138] width 137 height 5
click at [154, 141] on input "Joint Action Plan" at bounding box center [151, 138] width 5 height 5
radio input "true"
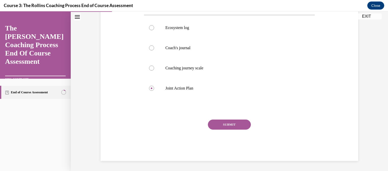
click at [230, 122] on button "SUBMIT" at bounding box center [229, 125] width 43 height 10
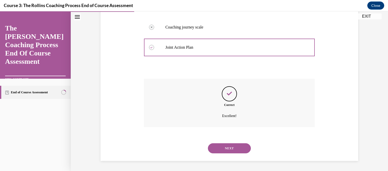
scroll to position [158, 0]
click at [228, 150] on button "NEXT" at bounding box center [229, 149] width 43 height 10
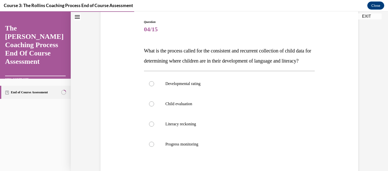
scroll to position [61, 0]
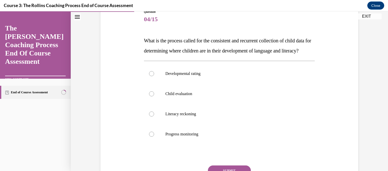
click at [228, 145] on label "Progress monitoring" at bounding box center [229, 134] width 171 height 20
click at [154, 137] on input "Progress monitoring" at bounding box center [151, 134] width 5 height 5
radio input "true"
click at [149, 71] on input "Developmental rating" at bounding box center [151, 73] width 5 height 5
radio input "true"
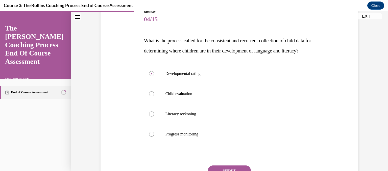
click at [228, 145] on label "Progress monitoring" at bounding box center [229, 134] width 171 height 20
click at [154, 137] on input "Progress monitoring" at bounding box center [151, 134] width 5 height 5
radio input "true"
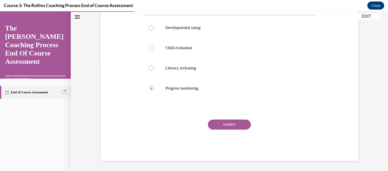
scroll to position [117, 0]
click at [243, 123] on button "SUBMIT" at bounding box center [229, 125] width 43 height 10
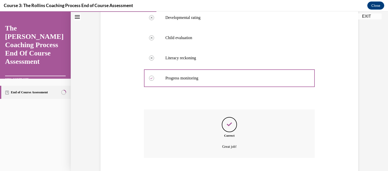
scroll to position [158, 0]
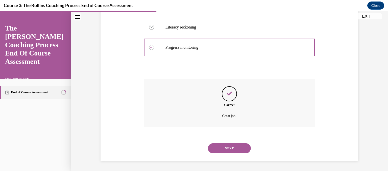
click at [227, 147] on button "NEXT" at bounding box center [229, 149] width 43 height 10
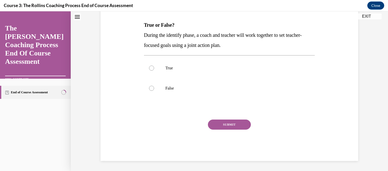
scroll to position [0, 0]
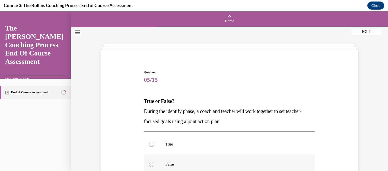
click at [170, 164] on p "False" at bounding box center [234, 164] width 137 height 5
click at [154, 164] on input "False" at bounding box center [151, 164] width 5 height 5
radio input "true"
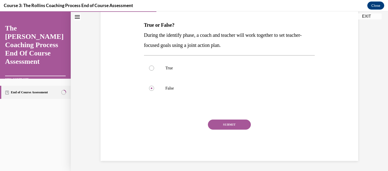
click at [223, 125] on button "SUBMIT" at bounding box center [229, 125] width 43 height 10
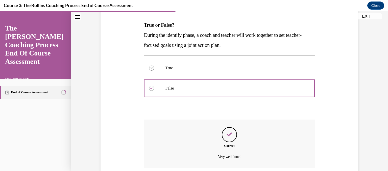
scroll to position [117, 0]
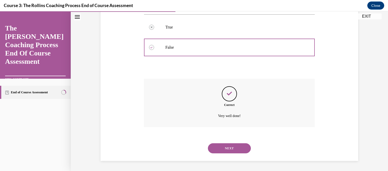
click at [234, 149] on button "NEXT" at bounding box center [229, 149] width 43 height 10
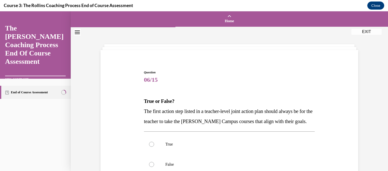
click at [234, 149] on label "True" at bounding box center [229, 145] width 171 height 20
click at [154, 147] on input "True" at bounding box center [151, 144] width 5 height 5
radio input "true"
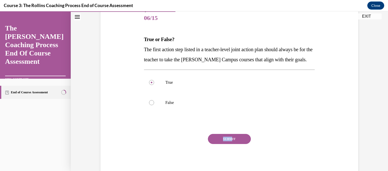
drag, startPoint x: 230, startPoint y: 134, endPoint x: 231, endPoint y: 140, distance: 6.1
click at [231, 140] on div "Question 06/15 True or False? The first action step listed in a teacher-level j…" at bounding box center [229, 91] width 171 height 167
click at [231, 140] on button "SUBMIT" at bounding box center [229, 139] width 43 height 10
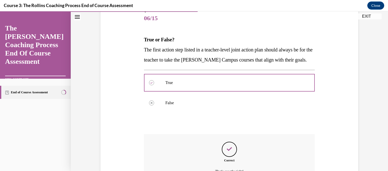
click at [231, 140] on div "Question 06/15 True or False? The first action step listed in a teacher-level j…" at bounding box center [229, 113] width 171 height 208
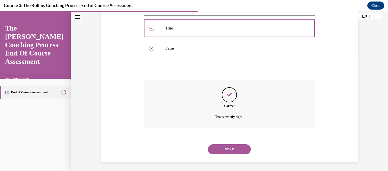
scroll to position [117, 0]
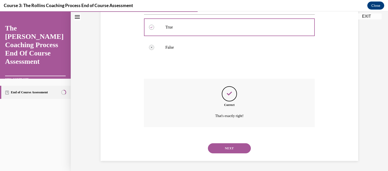
click at [227, 148] on button "NEXT" at bounding box center [229, 149] width 43 height 10
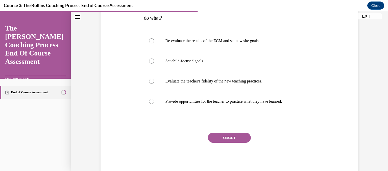
scroll to position [104, 0]
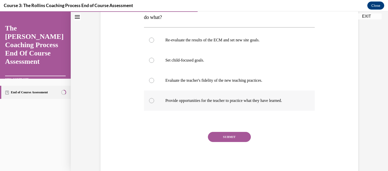
click at [273, 104] on label "Provide opportunities for the teacher to practice what they have learned." at bounding box center [229, 101] width 171 height 20
click at [154, 103] on input "Provide opportunities for the teacher to practice what they have learned." at bounding box center [151, 100] width 5 height 5
radio input "true"
click at [234, 141] on button "SUBMIT" at bounding box center [229, 137] width 43 height 10
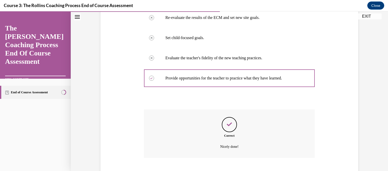
scroll to position [158, 0]
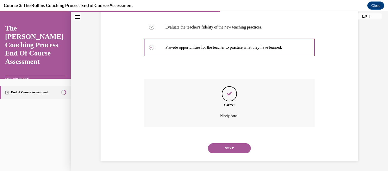
click at [231, 146] on button "NEXT" at bounding box center [229, 149] width 43 height 10
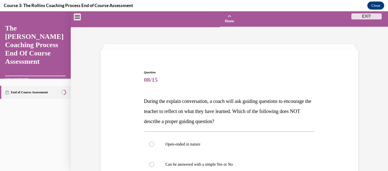
scroll to position [59, 0]
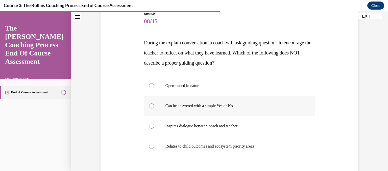
click at [263, 112] on label "Can be answered with a simple Yes or No" at bounding box center [229, 106] width 171 height 20
click at [154, 109] on input "Can be answered with a simple Yes or No" at bounding box center [151, 106] width 5 height 5
radio input "true"
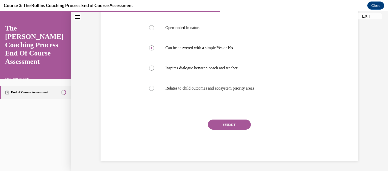
click at [235, 126] on button "SUBMIT" at bounding box center [229, 125] width 43 height 10
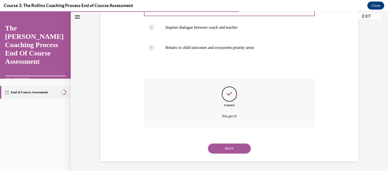
scroll to position [158, 0]
click at [224, 146] on button "NEXT" at bounding box center [229, 149] width 43 height 10
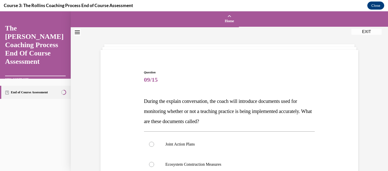
scroll to position [71, 0]
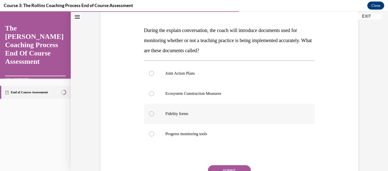
click at [231, 111] on label "Fidelity forms" at bounding box center [229, 114] width 171 height 20
click at [154, 112] on input "Fidelity forms" at bounding box center [151, 114] width 5 height 5
radio input "true"
click at [223, 169] on button "SUBMIT" at bounding box center [229, 171] width 43 height 10
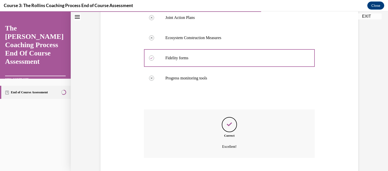
scroll to position [158, 0]
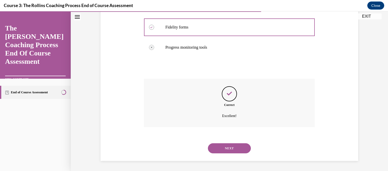
click at [226, 153] on button "NEXT" at bounding box center [229, 149] width 43 height 10
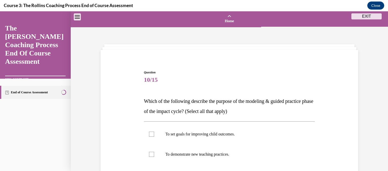
scroll to position [66, 0]
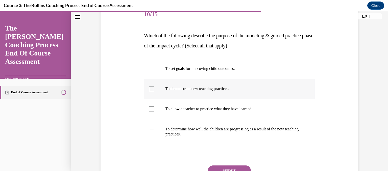
click at [232, 89] on p "To demonstrate new teaching practices." at bounding box center [234, 88] width 137 height 5
click at [154, 89] on input "To demonstrate new teaching practices." at bounding box center [151, 88] width 5 height 5
checkbox input "true"
click at [220, 108] on p "To allow a teacher to practice what they have learned." at bounding box center [234, 109] width 137 height 5
click at [154, 108] on input "To allow a teacher to practice what they have learned." at bounding box center [151, 109] width 5 height 5
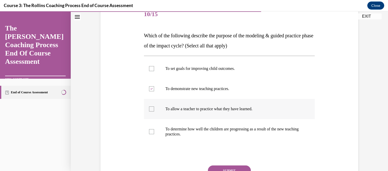
checkbox input "true"
click at [212, 166] on button "SUBMIT" at bounding box center [229, 171] width 43 height 10
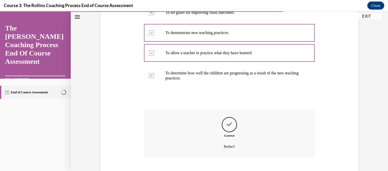
scroll to position [153, 0]
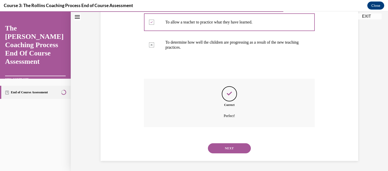
click at [223, 149] on button "NEXT" at bounding box center [229, 149] width 43 height 10
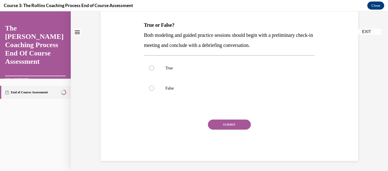
scroll to position [0, 0]
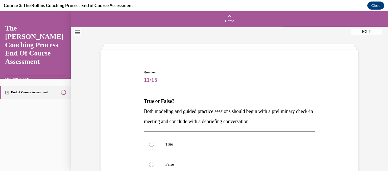
click at [285, 127] on div "Question 11/15 True or False? Both modeling and guided practice sessions should…" at bounding box center [229, 153] width 171 height 167
click at [150, 145] on div at bounding box center [151, 144] width 5 height 5
click at [150, 145] on input "True" at bounding box center [151, 144] width 5 height 5
radio input "true"
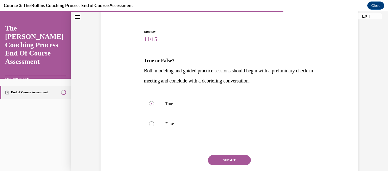
scroll to position [44, 0]
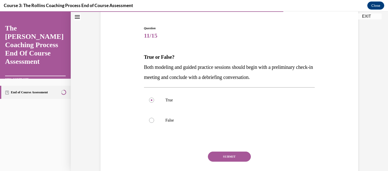
click at [230, 152] on button "SUBMIT" at bounding box center [229, 157] width 43 height 10
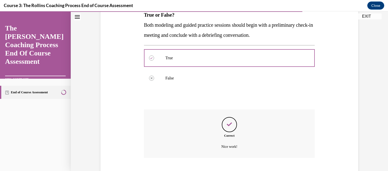
scroll to position [117, 0]
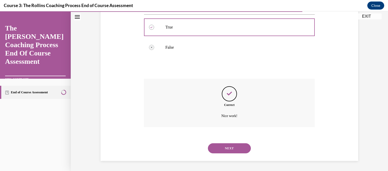
click at [230, 152] on button "NEXT" at bounding box center [229, 149] width 43 height 10
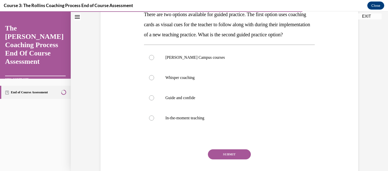
scroll to position [86, 0]
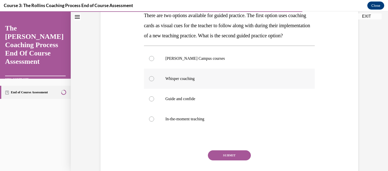
click at [245, 81] on p "Whisper coaching" at bounding box center [234, 78] width 137 height 5
click at [154, 81] on input "Whisper coaching" at bounding box center [151, 78] width 5 height 5
radio input "true"
click at [224, 161] on button "SUBMIT" at bounding box center [229, 156] width 43 height 10
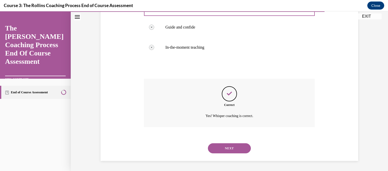
scroll to position [168, 0]
click at [230, 147] on button "NEXT" at bounding box center [229, 149] width 43 height 10
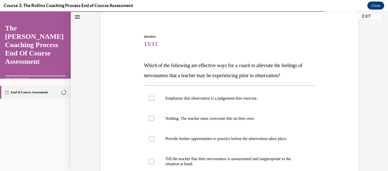
scroll to position [36, 0]
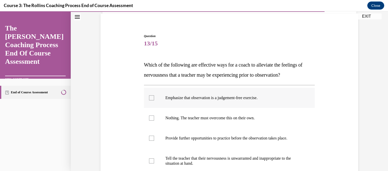
click at [245, 96] on p "Emphasize that observation is a judgement-free exercise." at bounding box center [234, 98] width 137 height 5
click at [154, 96] on input "Emphasize that observation is a judgement-free exercise." at bounding box center [151, 98] width 5 height 5
checkbox input "true"
click at [233, 137] on p "Provide further opportunities to practice before the observation takes place." at bounding box center [234, 138] width 137 height 5
click at [154, 137] on input "Provide further opportunities to practice before the observation takes place." at bounding box center [151, 138] width 5 height 5
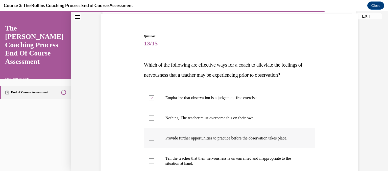
checkbox input "true"
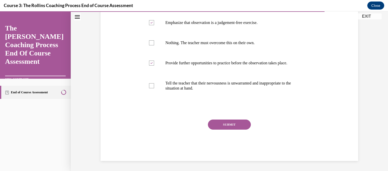
click at [219, 124] on button "SUBMIT" at bounding box center [229, 125] width 43 height 10
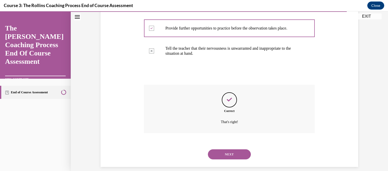
scroll to position [153, 0]
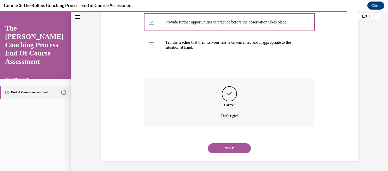
click at [221, 148] on button "NEXT" at bounding box center [229, 149] width 43 height 10
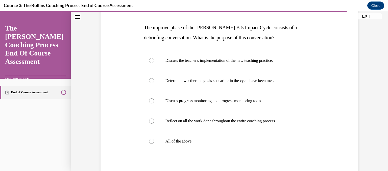
scroll to position [76, 0]
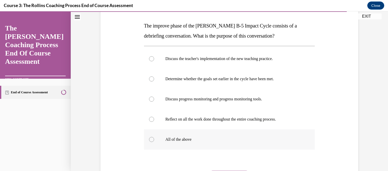
click at [166, 145] on label "All of the above" at bounding box center [229, 140] width 171 height 20
click at [154, 142] on input "All of the above" at bounding box center [151, 139] width 5 height 5
radio input "true"
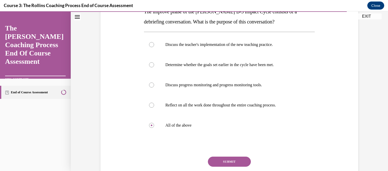
click at [241, 157] on button "SUBMIT" at bounding box center [229, 162] width 43 height 10
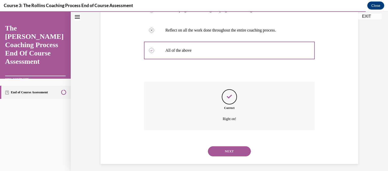
scroll to position [168, 0]
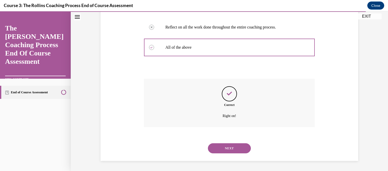
click at [239, 148] on button "NEXT" at bounding box center [229, 149] width 43 height 10
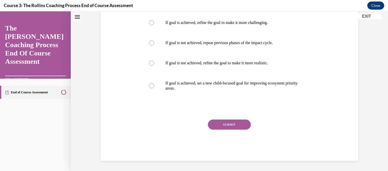
scroll to position [0, 0]
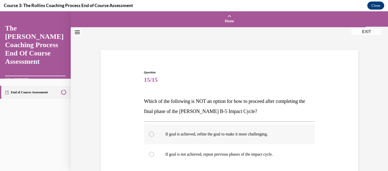
click at [237, 133] on p "If goal is achieved, refine the goal to make it more challenging." at bounding box center [234, 134] width 137 height 5
click at [154, 133] on input "If goal is achieved, refine the goal to make it more challenging." at bounding box center [151, 134] width 5 height 5
radio input "true"
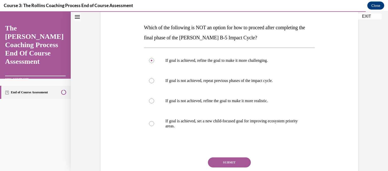
scroll to position [84, 0]
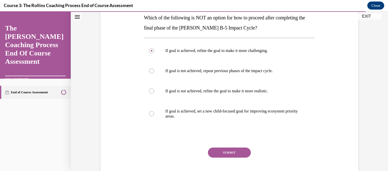
click at [233, 152] on button "SUBMIT" at bounding box center [229, 153] width 43 height 10
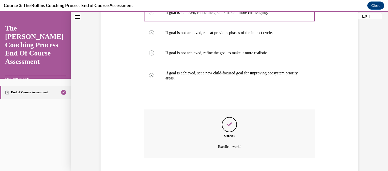
scroll to position [153, 0]
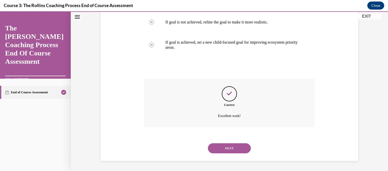
drag, startPoint x: 233, startPoint y: 152, endPoint x: 232, endPoint y: 150, distance: 3.0
click at [232, 150] on button "NEXT" at bounding box center [229, 149] width 43 height 10
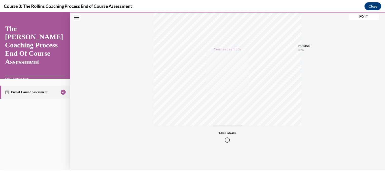
scroll to position [99, 0]
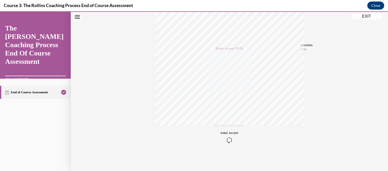
click at [366, 15] on button "EXIT" at bounding box center [367, 16] width 30 height 6
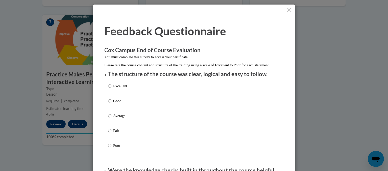
click at [289, 10] on button "Close" at bounding box center [289, 10] width 6 height 6
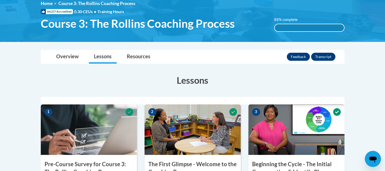
scroll to position [81, 0]
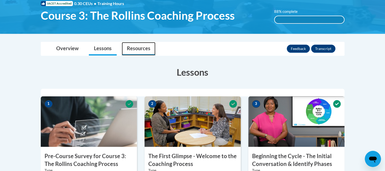
click at [134, 46] on link "Resources" at bounding box center [139, 48] width 34 height 13
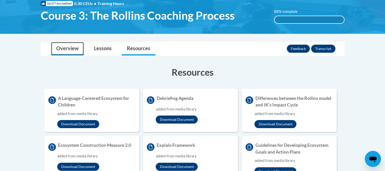
click at [82, 47] on link "Overview" at bounding box center [67, 48] width 33 height 13
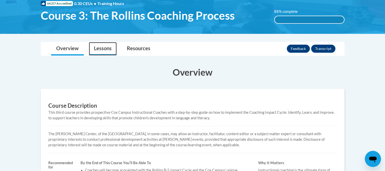
click at [100, 47] on link "Lessons" at bounding box center [103, 48] width 28 height 13
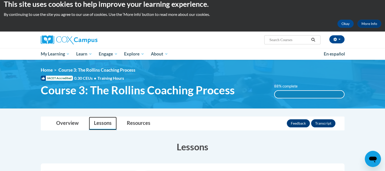
scroll to position [0, 0]
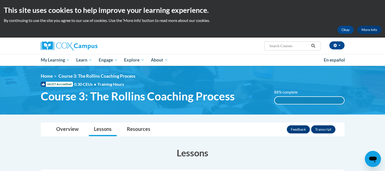
click at [289, 100] on div "88% complete" at bounding box center [308, 100] width 69 height 7
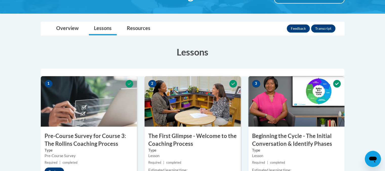
scroll to position [111, 0]
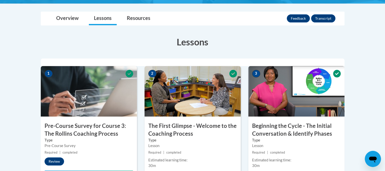
drag, startPoint x: 342, startPoint y: 160, endPoint x: 334, endPoint y: 159, distance: 8.0
click at [334, 159] on div "Estimated learning time:" at bounding box center [296, 161] width 89 height 6
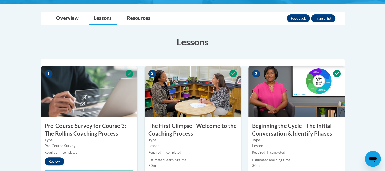
click at [334, 159] on div "Estimated learning time:" at bounding box center [296, 161] width 89 height 6
